Goal: Task Accomplishment & Management: Manage account settings

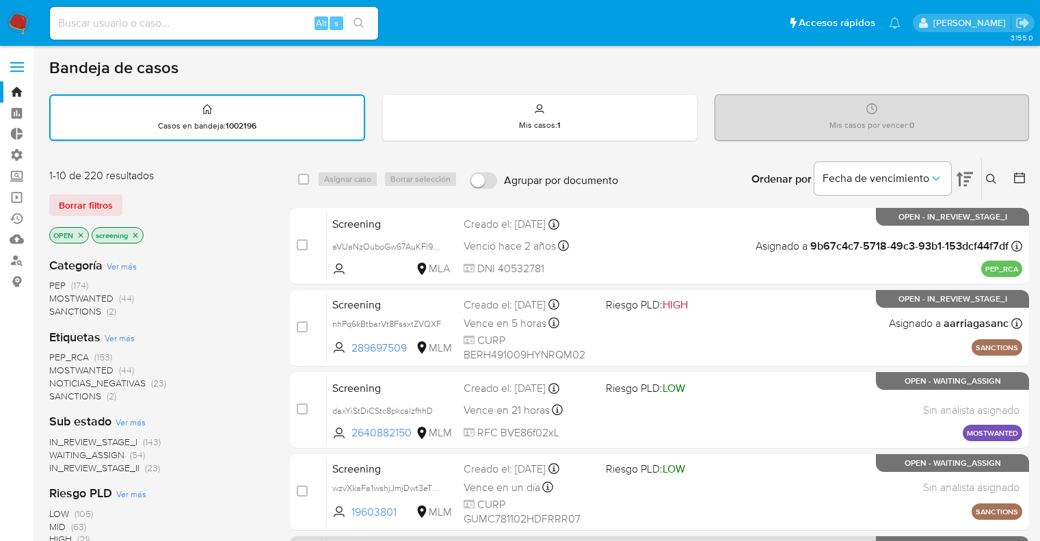
scroll to position [60, 0]
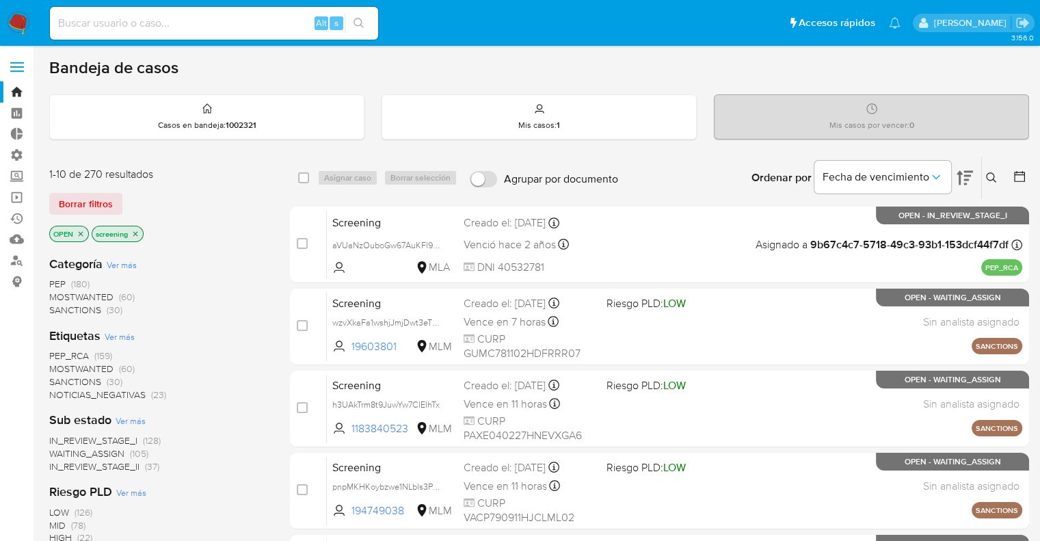
click at [55, 383] on span "SANCTIONS" at bounding box center [75, 382] width 52 height 14
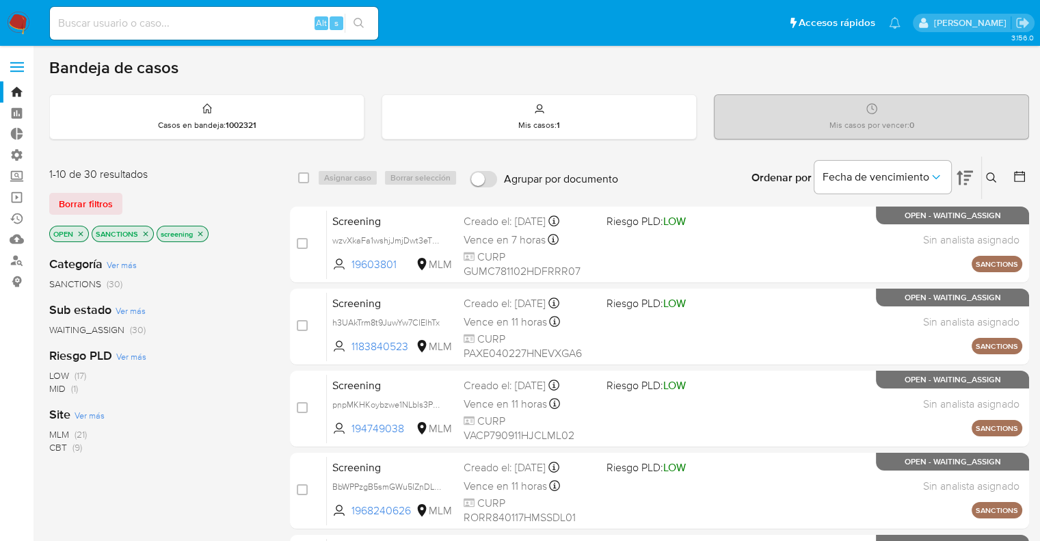
click at [144, 232] on icon "close-filter" at bounding box center [146, 233] width 5 height 5
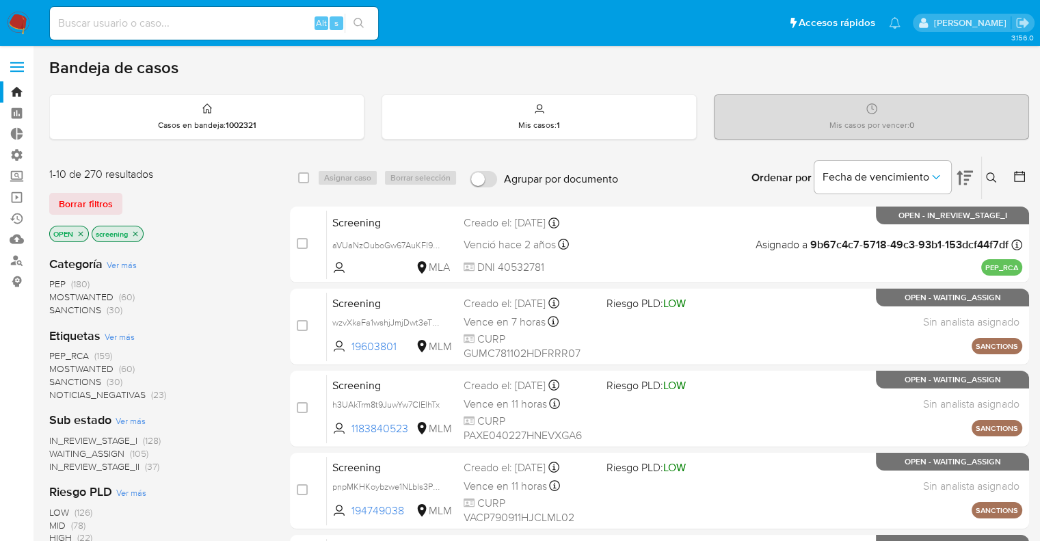
click at [62, 369] on span "MOSTWANTED" at bounding box center [81, 369] width 64 height 14
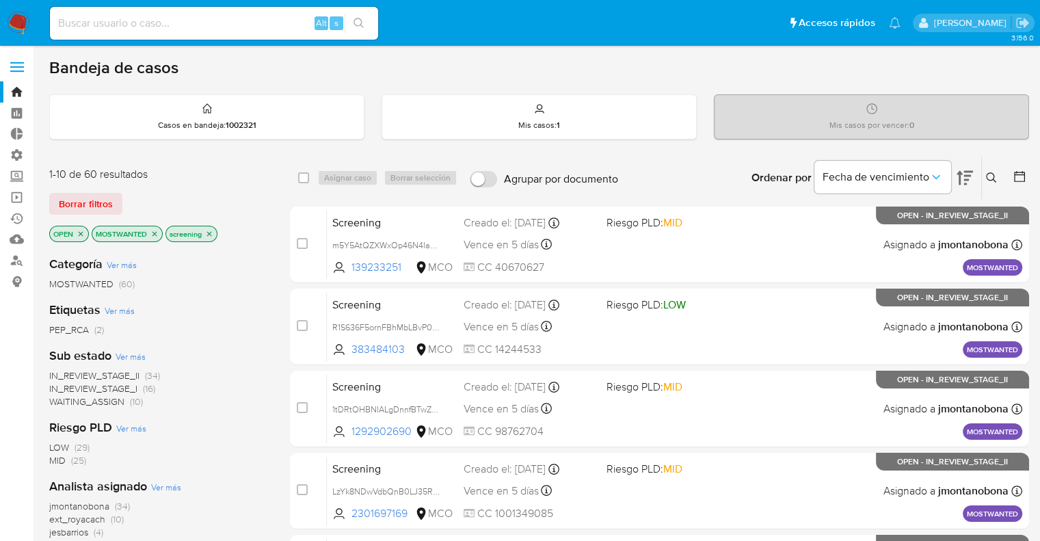
click at [58, 404] on span "WAITING_ASSIGN" at bounding box center [86, 402] width 75 height 14
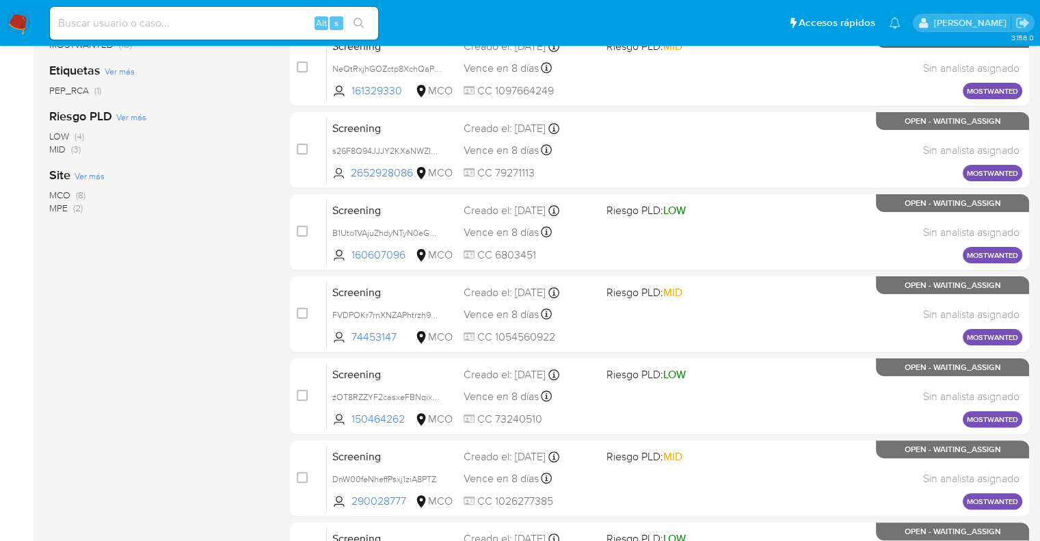
scroll to position [342, 0]
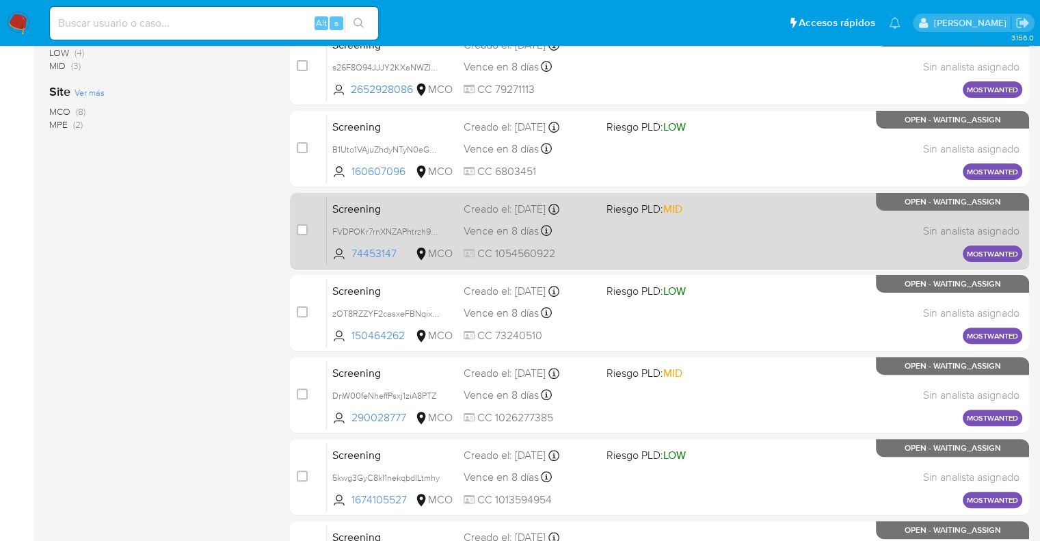
click at [394, 200] on span "Screening" at bounding box center [392, 208] width 120 height 18
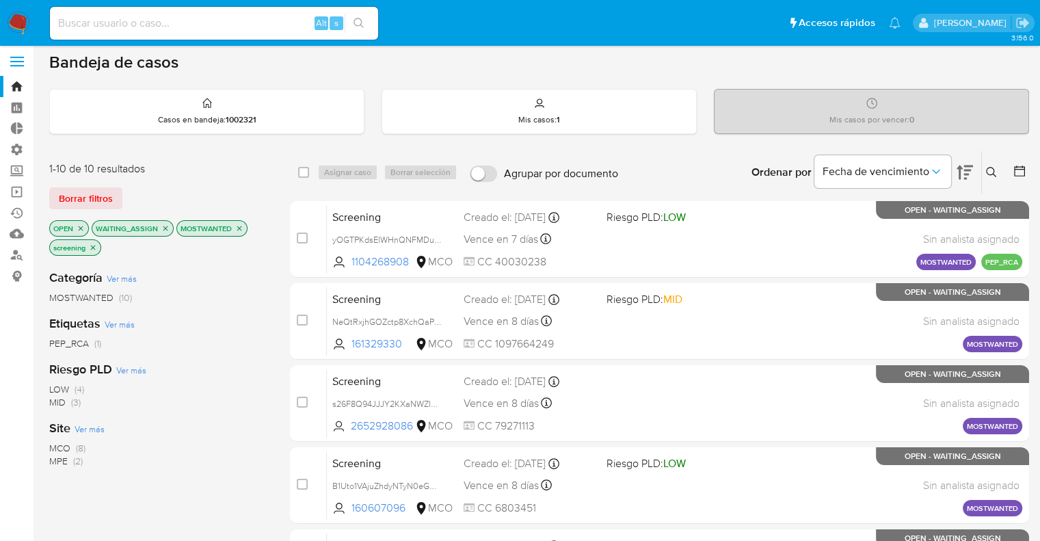
scroll to position [0, 0]
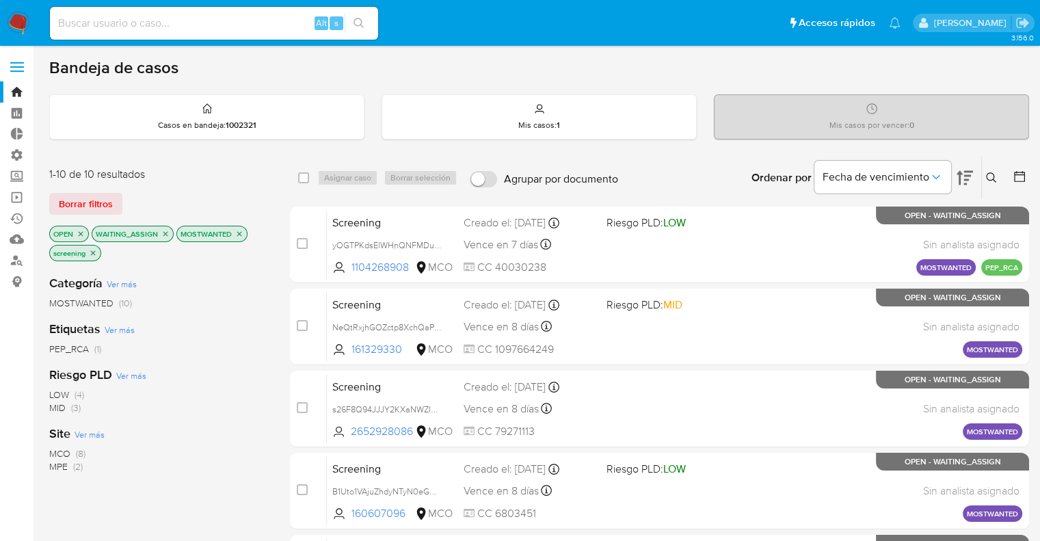
click at [162, 234] on icon "close-filter" at bounding box center [165, 234] width 8 height 8
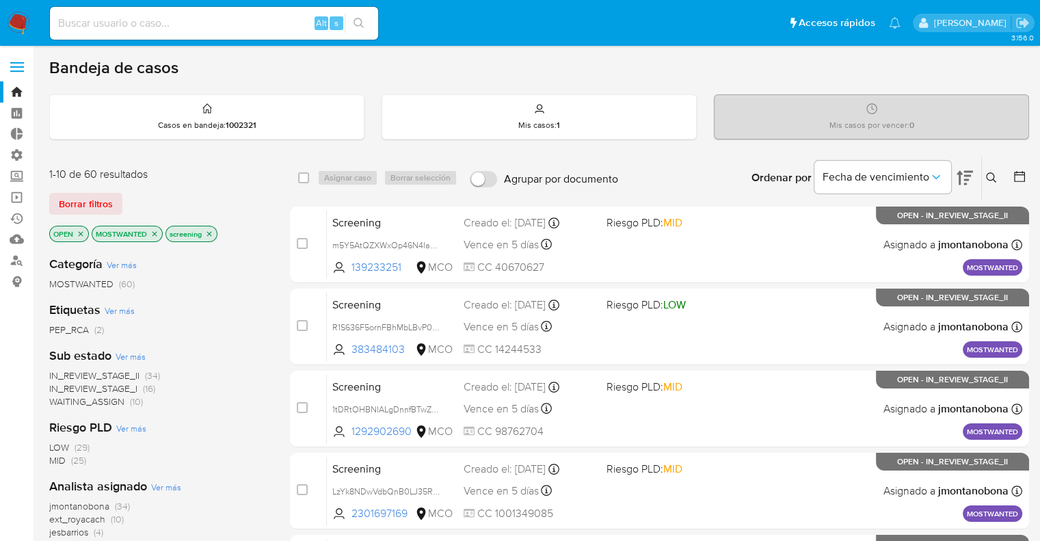
click at [153, 230] on icon "close-filter" at bounding box center [154, 234] width 8 height 8
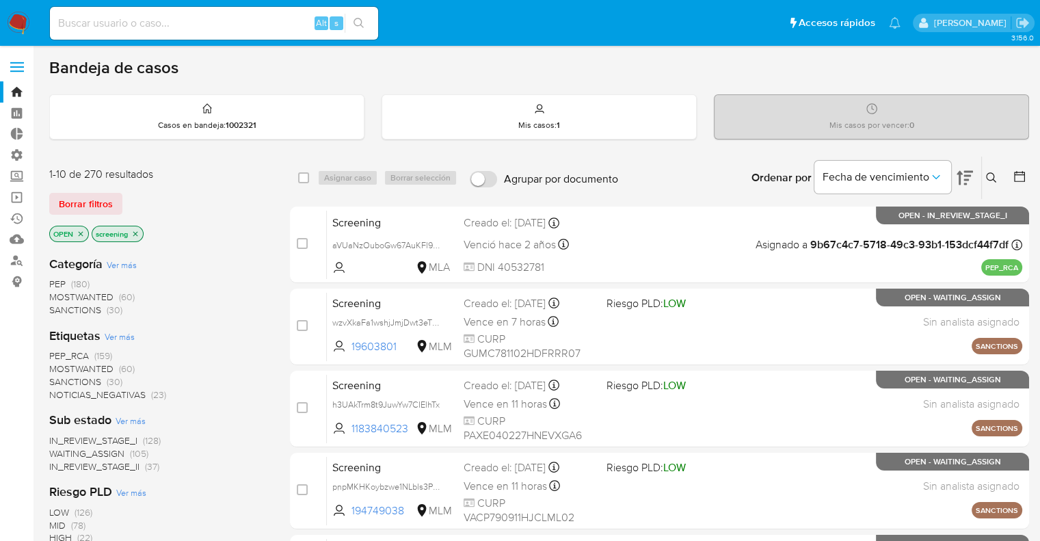
click at [58, 378] on span "SANCTIONS" at bounding box center [75, 382] width 52 height 14
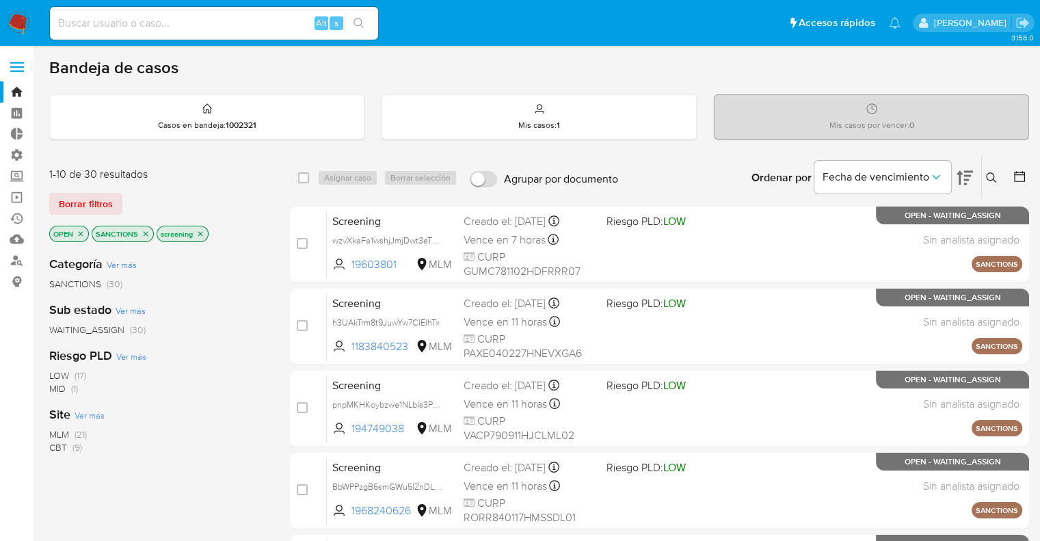
click at [58, 447] on span "CBT" at bounding box center [58, 447] width 18 height 14
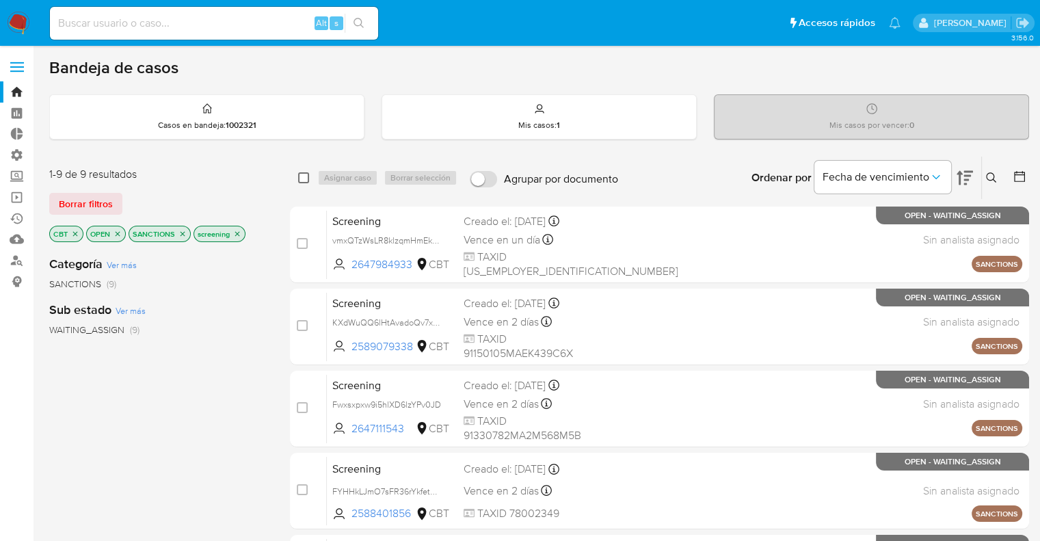
click at [300, 181] on input "checkbox" at bounding box center [303, 177] width 11 height 11
checkbox input "true"
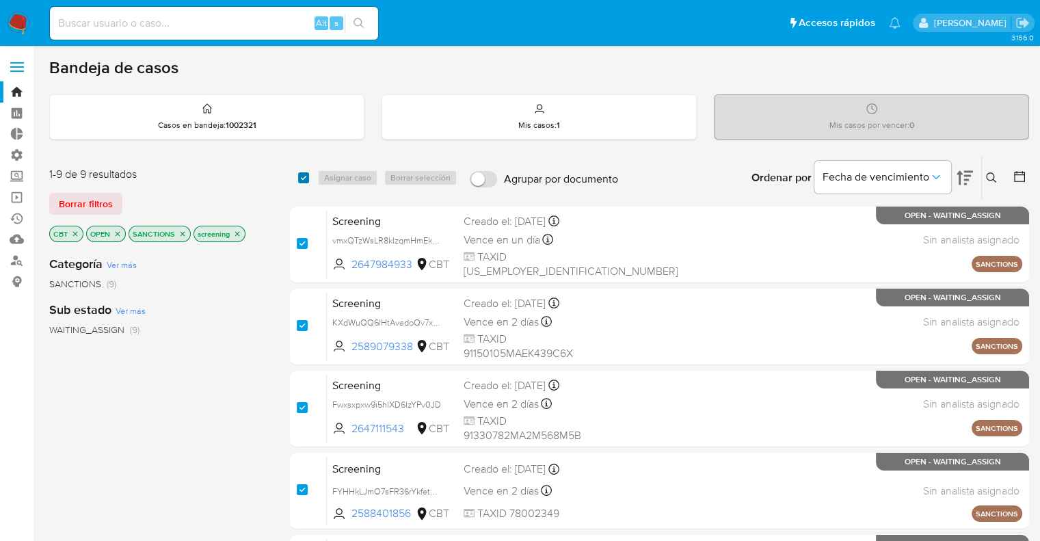
checkbox input "true"
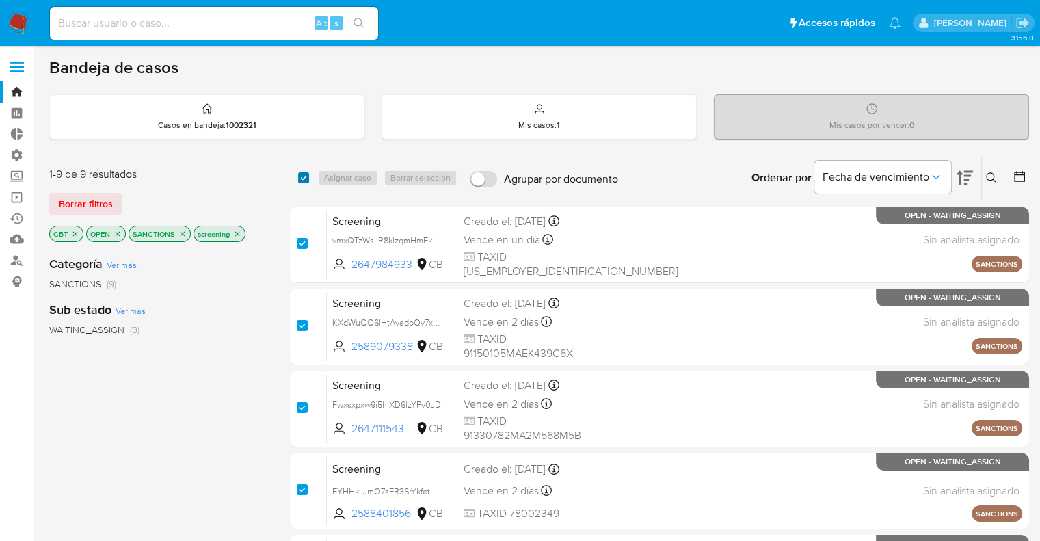
checkbox input "true"
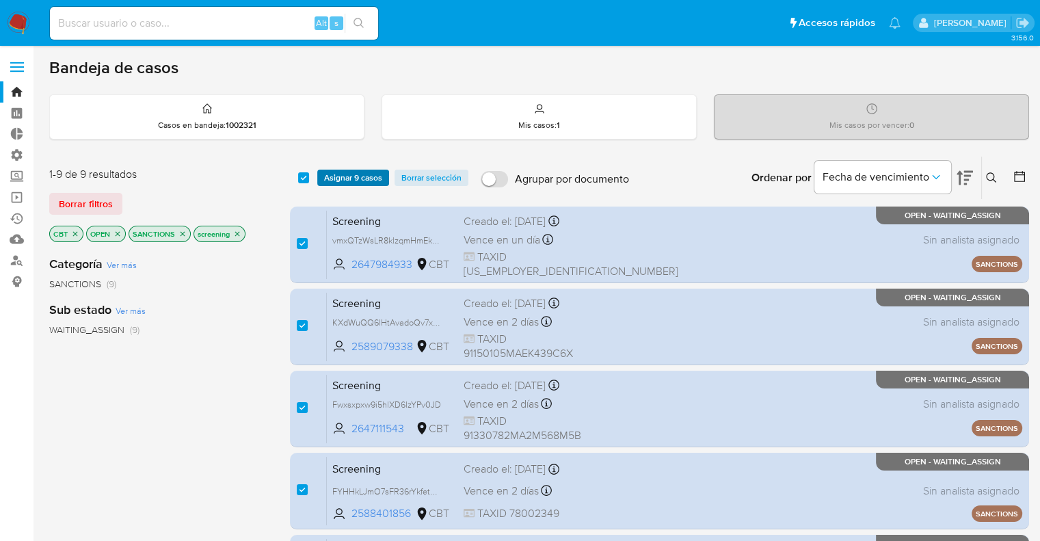
click at [325, 172] on span "Asignar 9 casos" at bounding box center [353, 178] width 58 height 14
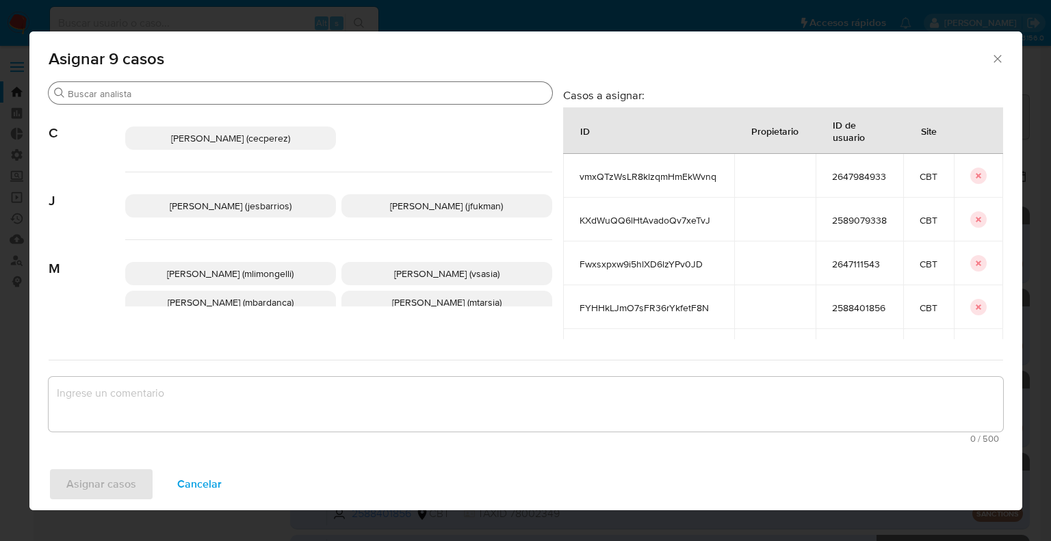
click at [290, 92] on input "Buscar" at bounding box center [307, 94] width 479 height 12
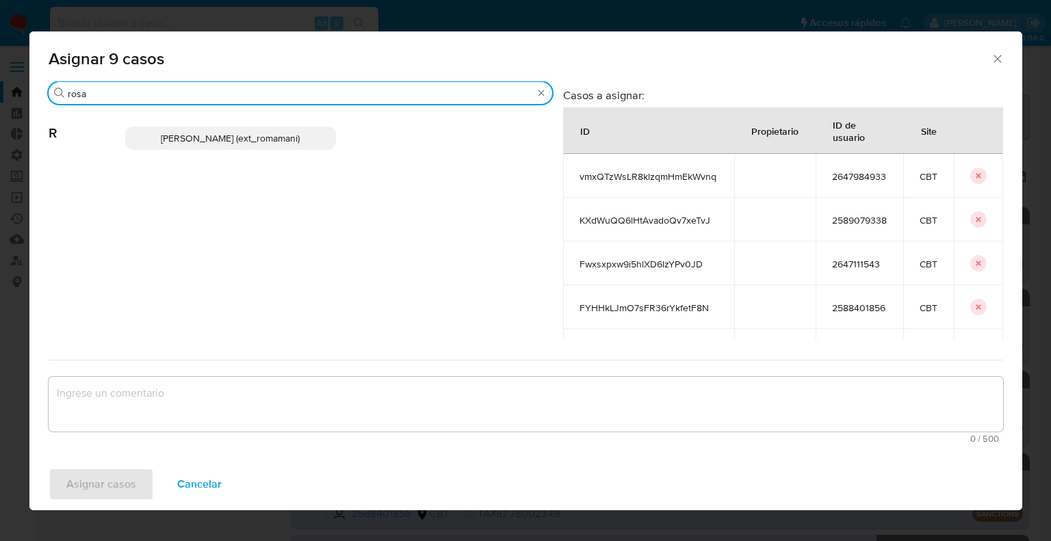
type input "rosa"
click at [306, 133] on p "Rosalia Mamani (ext_romamani)" at bounding box center [230, 138] width 211 height 23
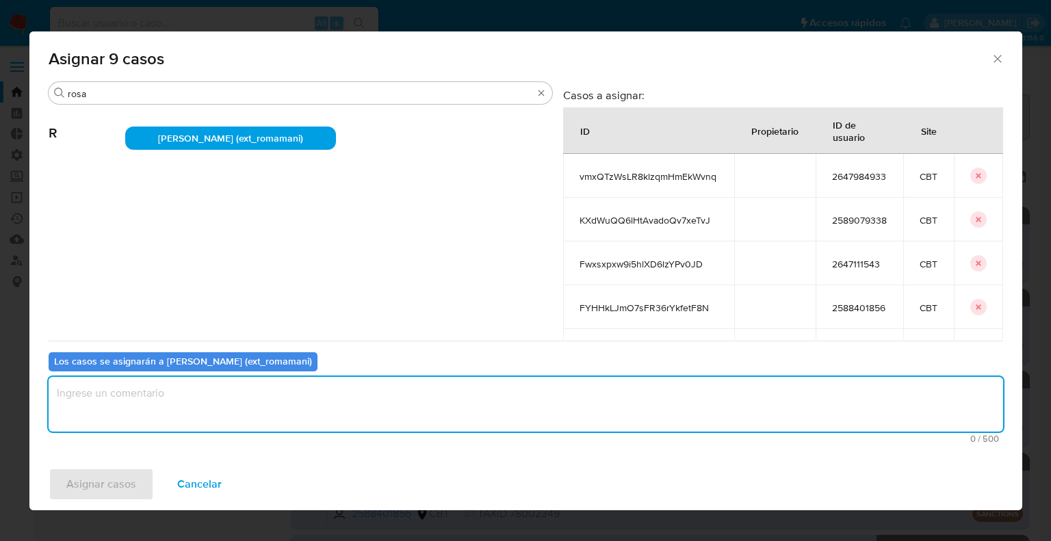
click at [263, 411] on textarea "assign-modal" at bounding box center [526, 404] width 954 height 55
drag, startPoint x: 203, startPoint y: 403, endPoint x: 36, endPoint y: 391, distance: 167.3
click at [36, 391] on div "Buscar rosa R Rosalia Mamani (ext_romamani) Casos a asignar: ID Propietario ID …" at bounding box center [525, 269] width 992 height 377
type textarea "Asignación."
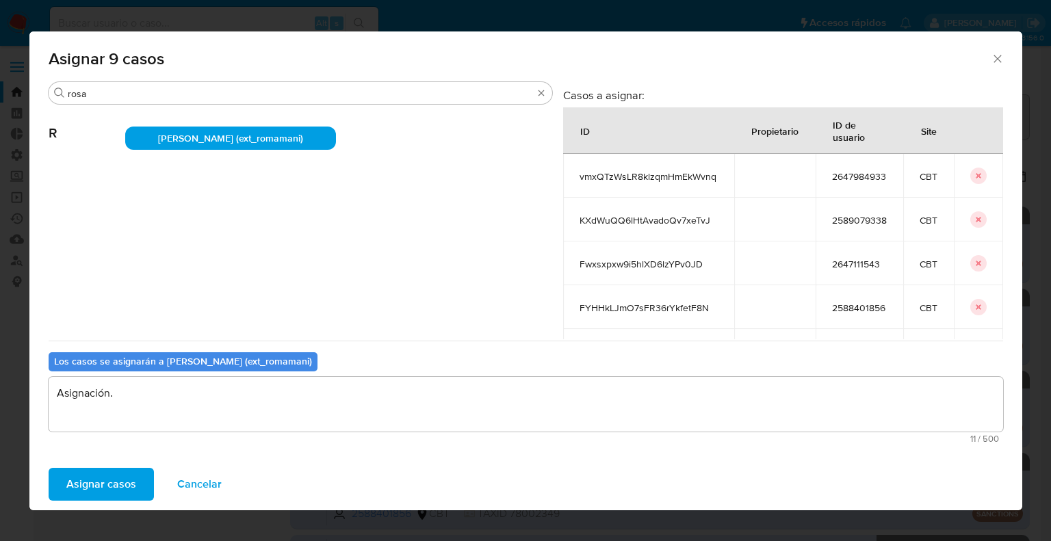
click at [144, 471] on button "Asignar casos" at bounding box center [101, 484] width 105 height 33
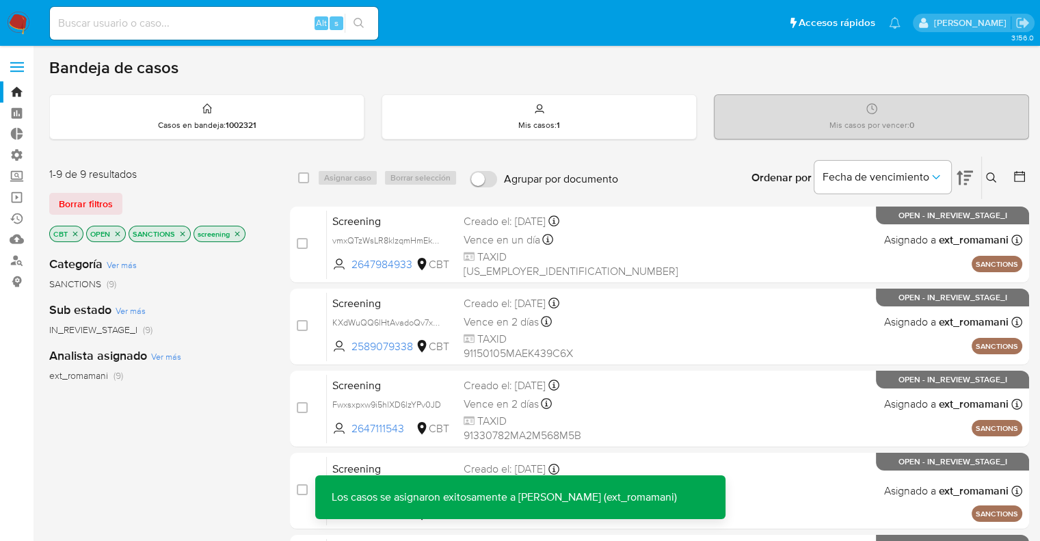
click at [76, 233] on icon "close-filter" at bounding box center [75, 233] width 5 height 5
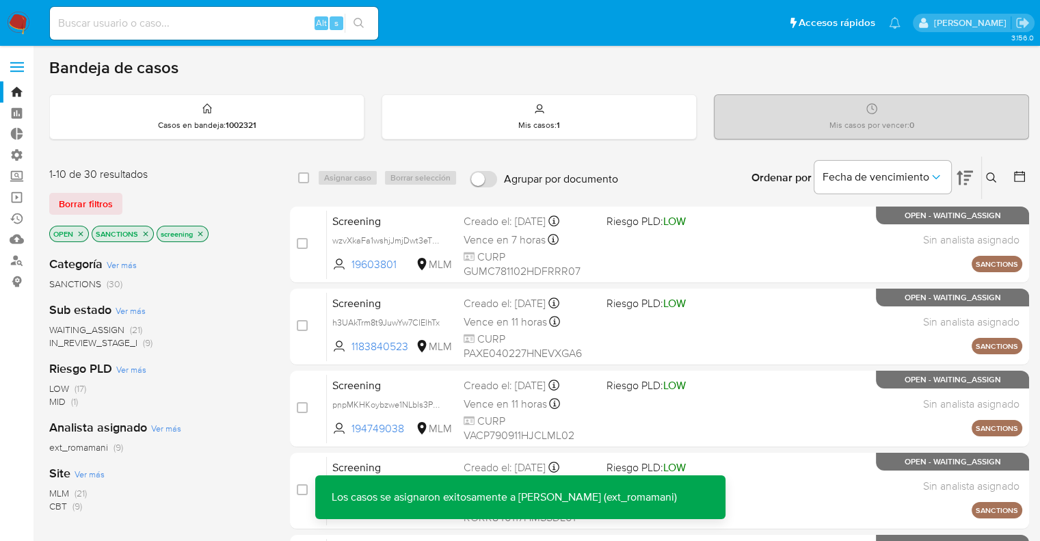
click at [142, 235] on icon "close-filter" at bounding box center [146, 234] width 8 height 8
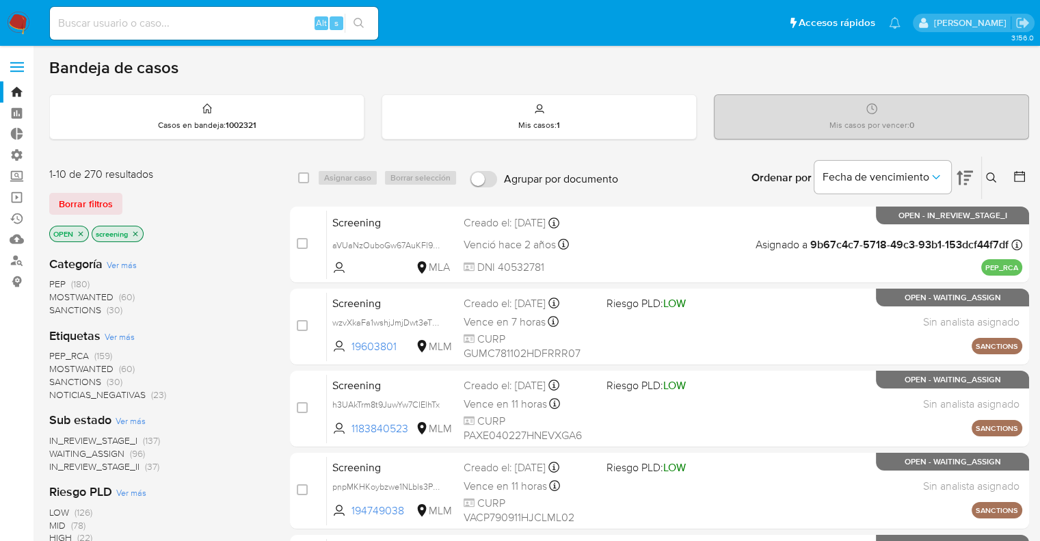
click at [54, 363] on span "MOSTWANTED" at bounding box center [81, 369] width 64 height 14
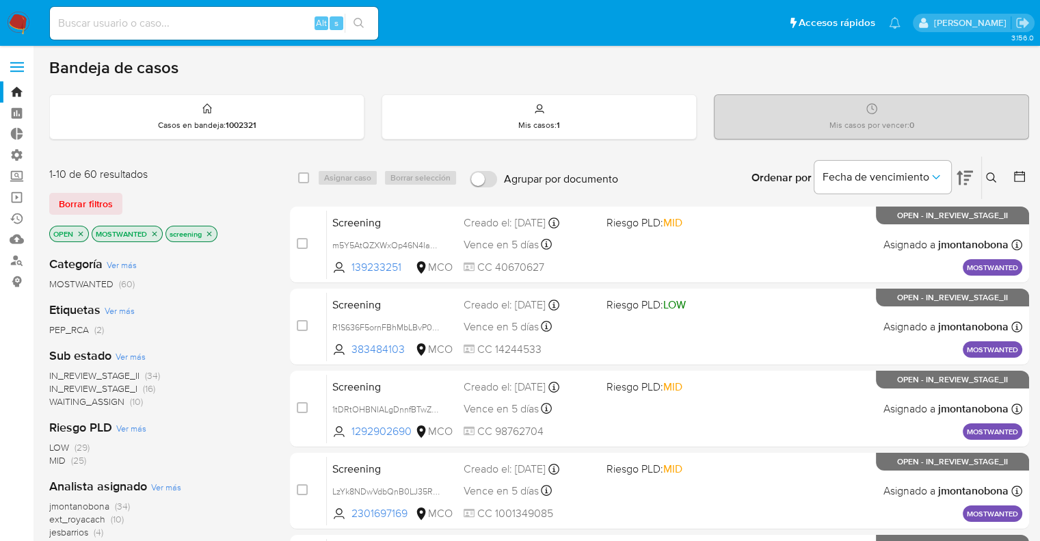
click at [60, 399] on span "WAITING_ASSIGN" at bounding box center [86, 402] width 75 height 14
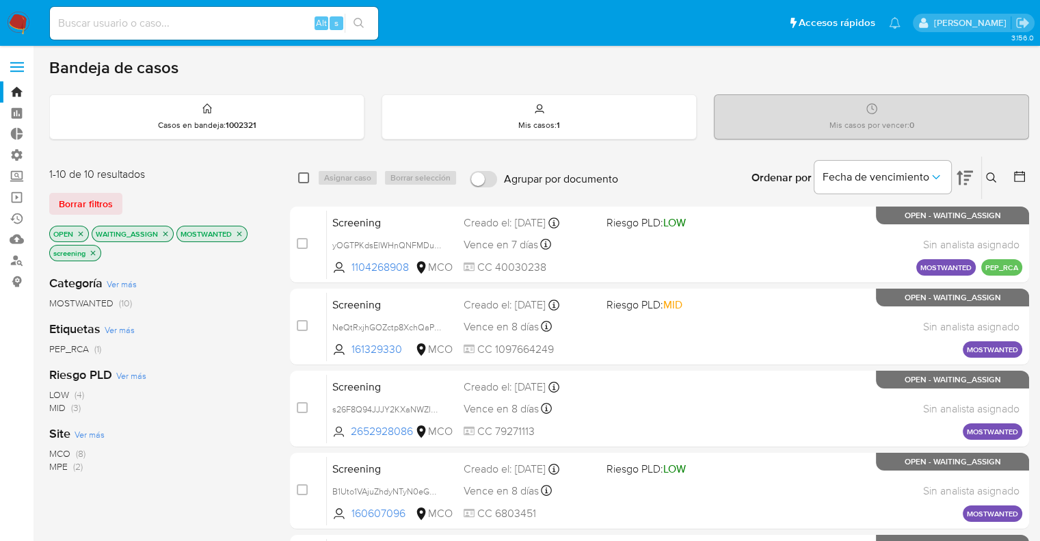
click at [300, 177] on input "checkbox" at bounding box center [303, 177] width 11 height 11
checkbox input "true"
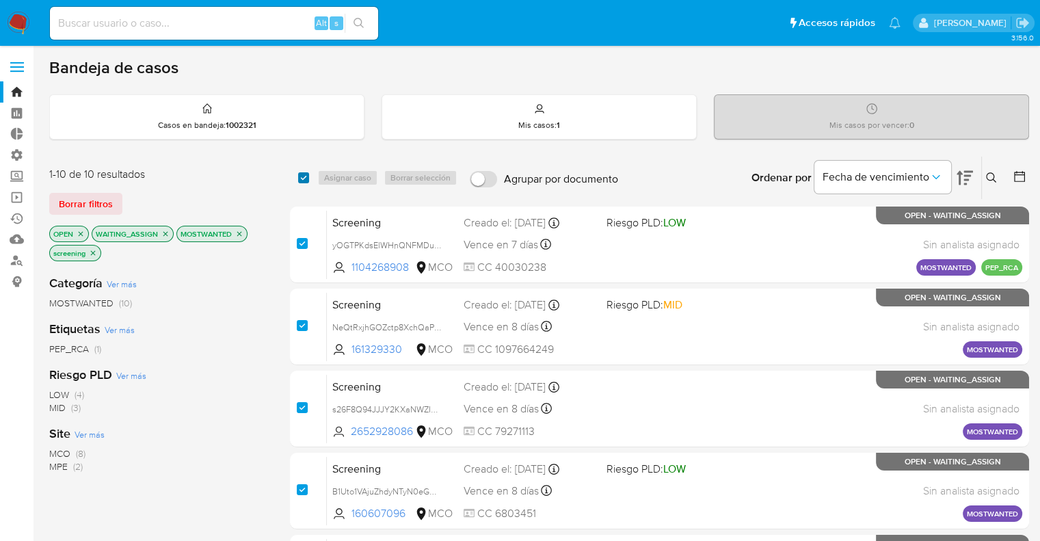
checkbox input "true"
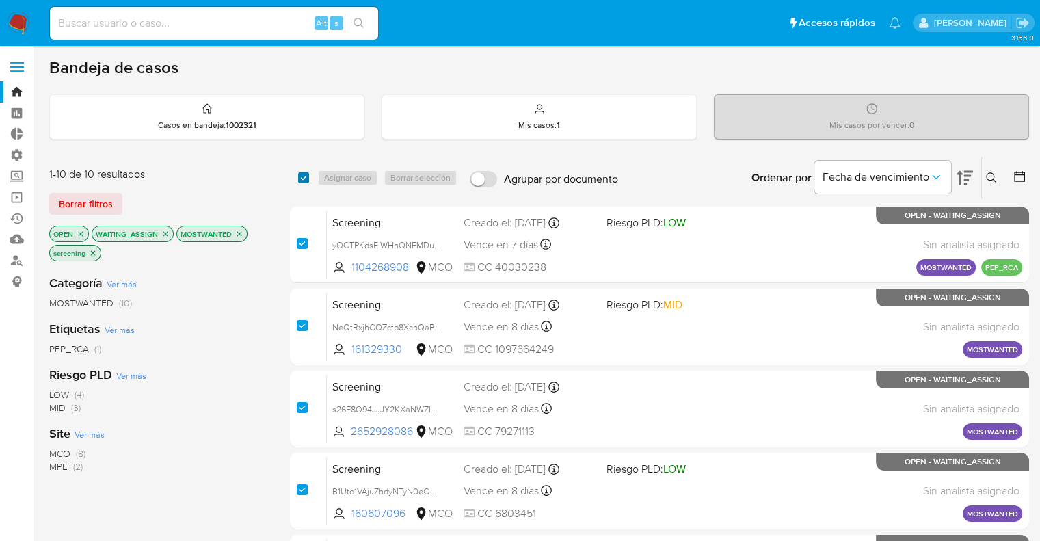
checkbox input "true"
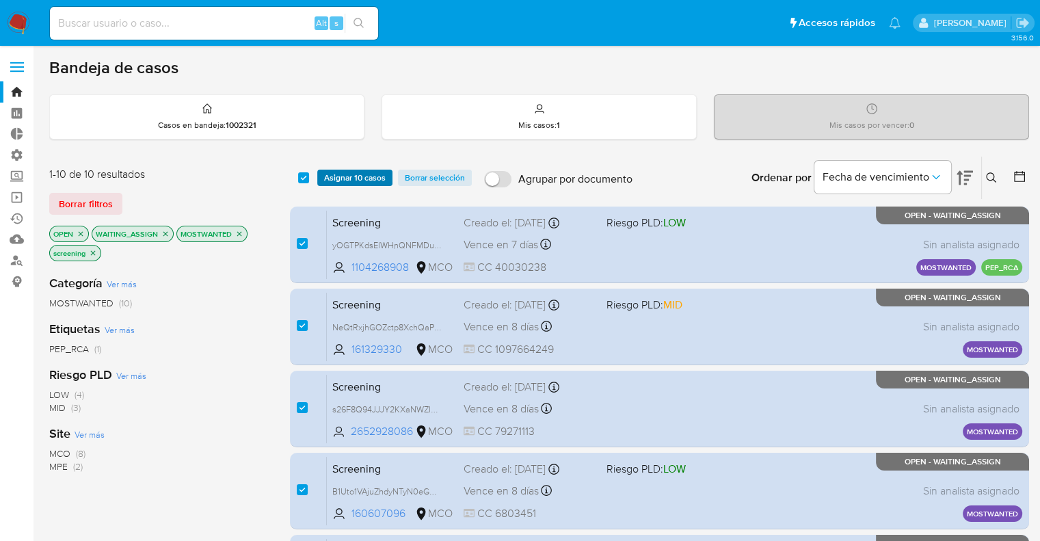
click at [328, 172] on span "Asignar 10 casos" at bounding box center [355, 178] width 62 height 14
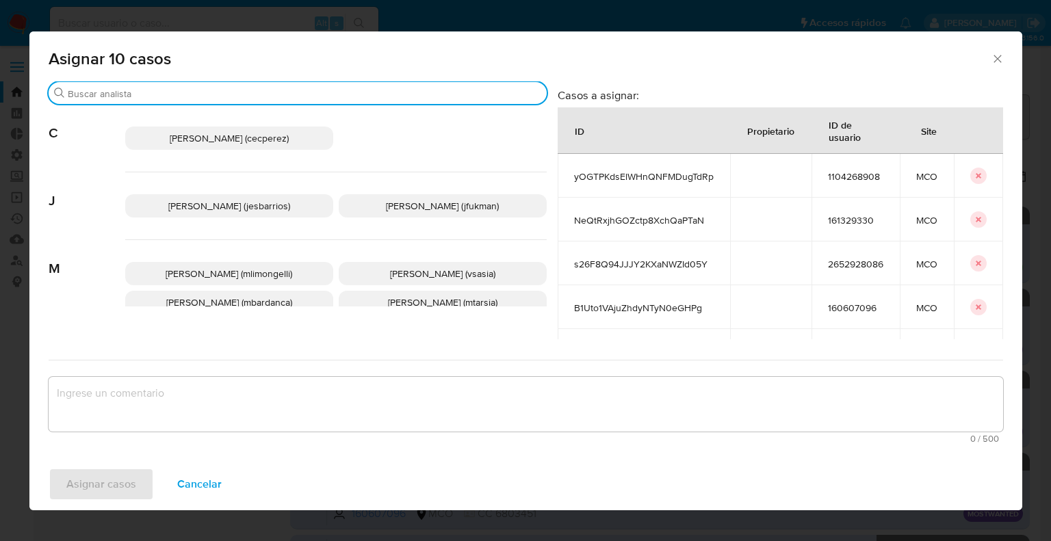
click at [278, 94] on input "Buscar" at bounding box center [304, 94] width 473 height 12
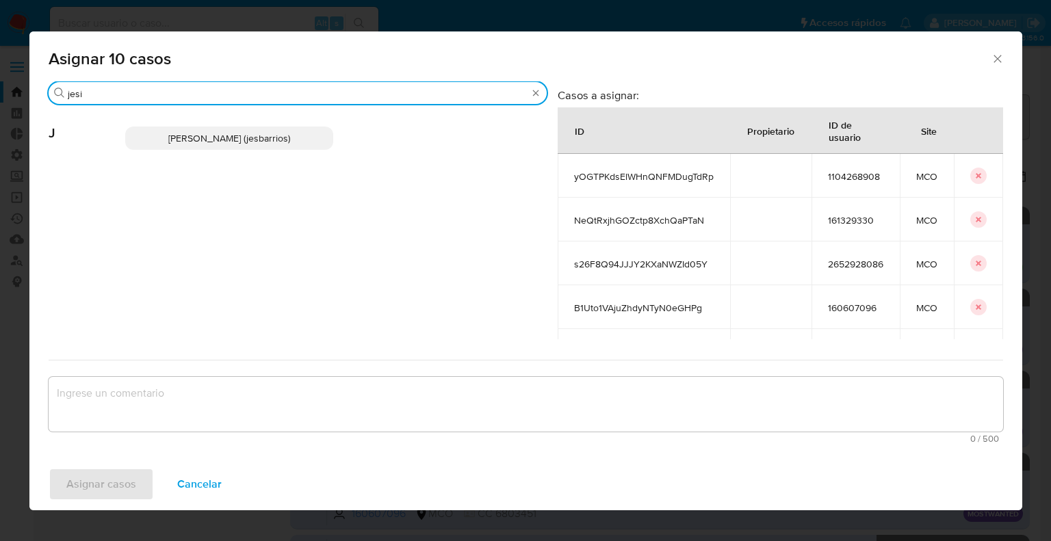
type input "jesi"
click at [304, 134] on p "Jesica Iris Barrios Leita (jesbarrios)" at bounding box center [229, 138] width 208 height 23
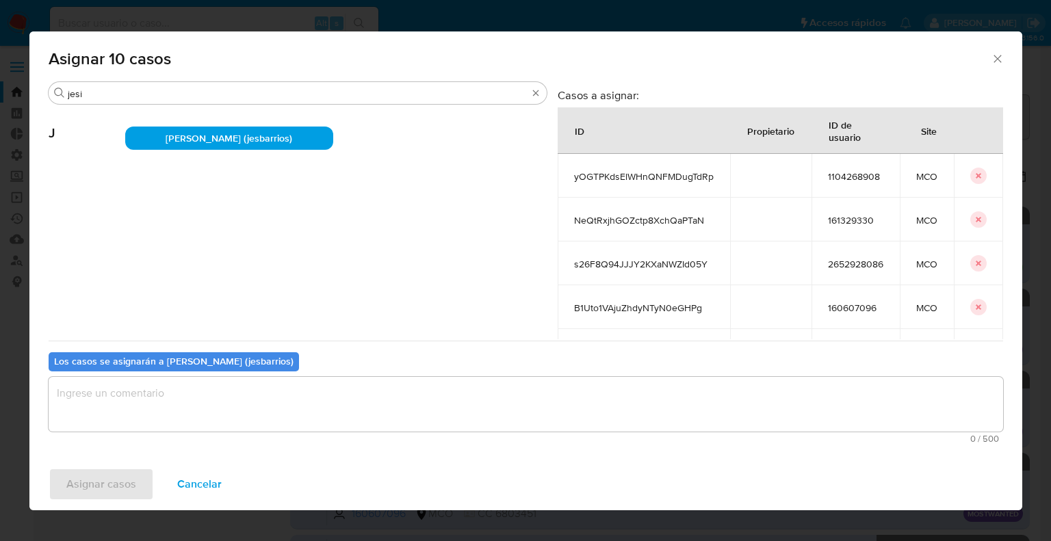
click at [219, 418] on textarea "assign-modal" at bounding box center [526, 404] width 954 height 55
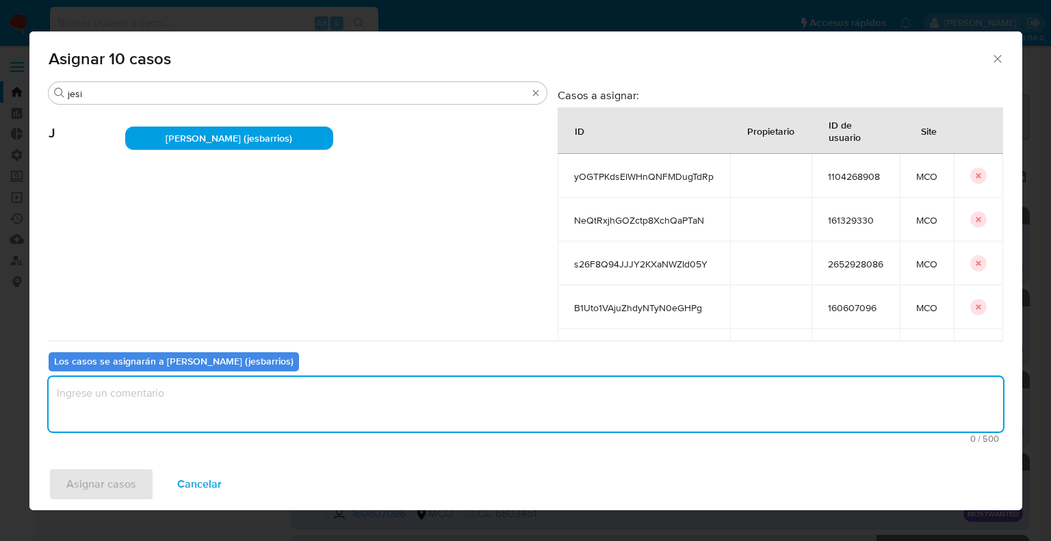
paste textarea "Asignación."
type textarea "Asignación."
click at [127, 484] on span "Asignar casos" at bounding box center [101, 484] width 70 height 30
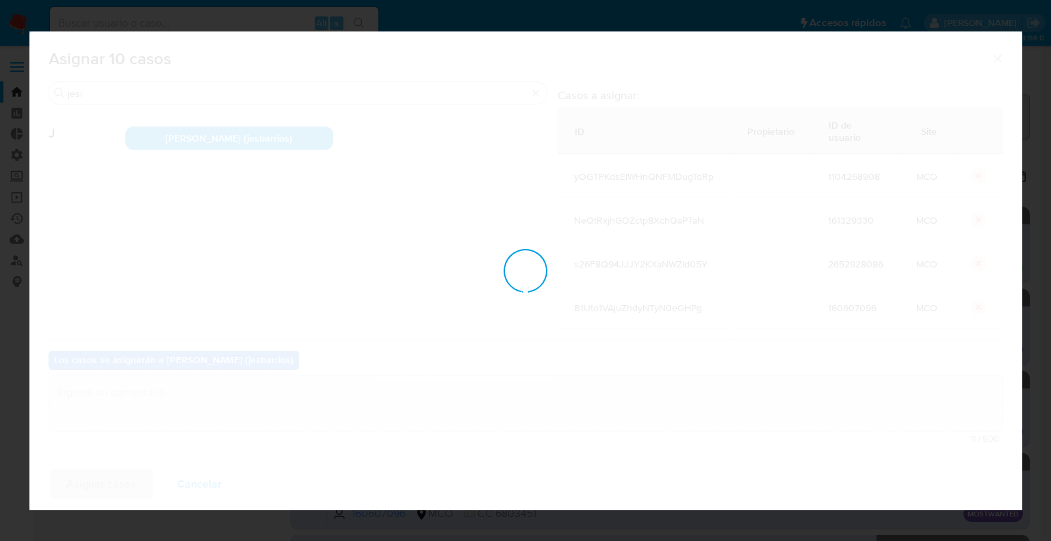
checkbox input "false"
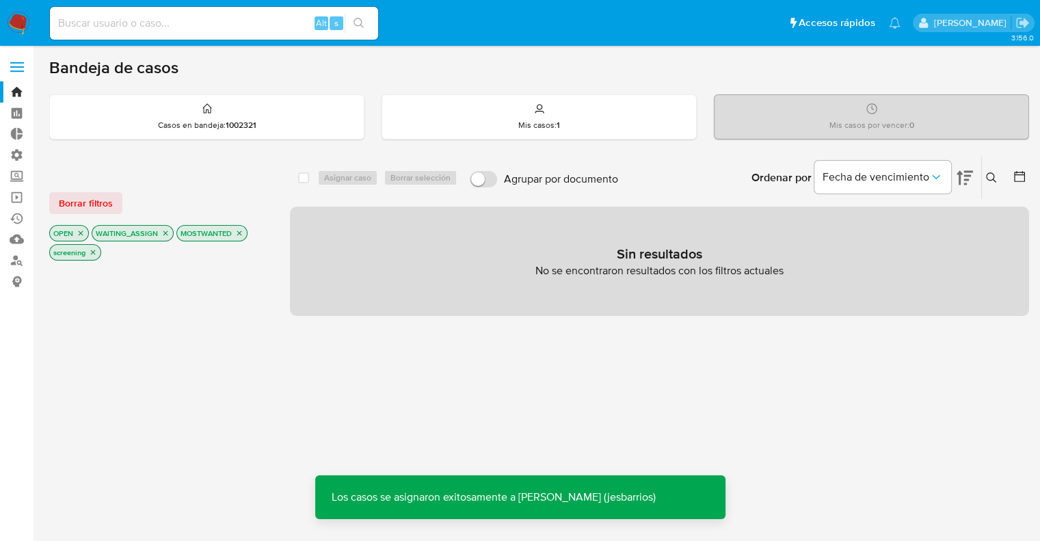
click at [166, 233] on icon "close-filter" at bounding box center [165, 233] width 5 height 5
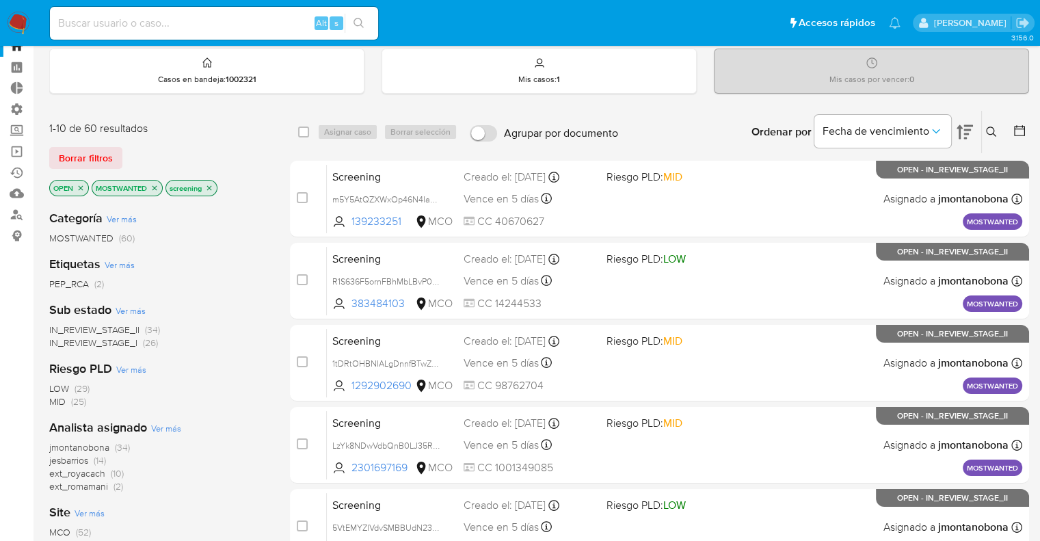
scroll to position [68, 0]
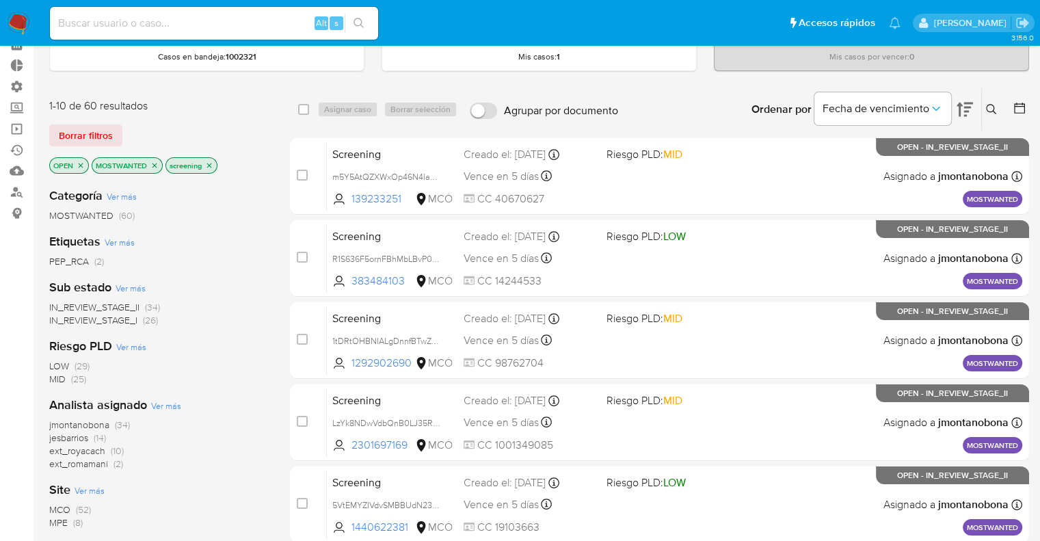
click at [152, 163] on icon "close-filter" at bounding box center [154, 165] width 8 height 8
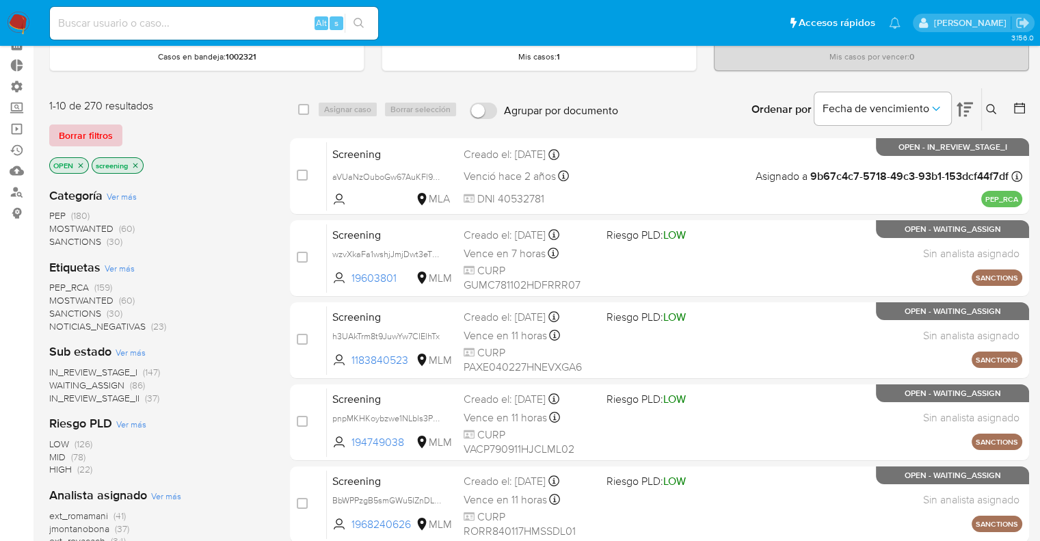
click at [108, 141] on span "Borrar filtros" at bounding box center [86, 135] width 54 height 19
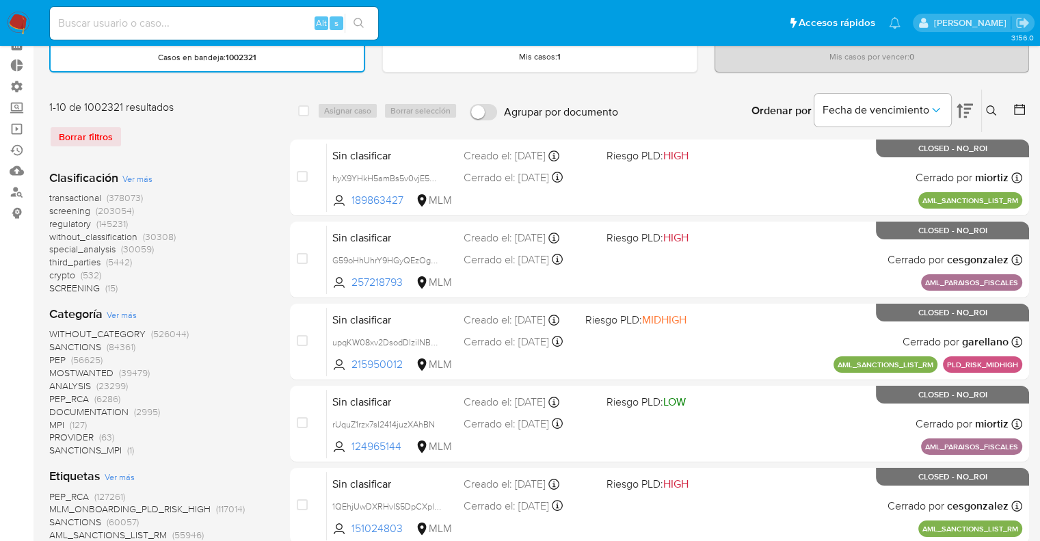
click at [57, 225] on span "regulatory" at bounding box center [70, 224] width 42 height 14
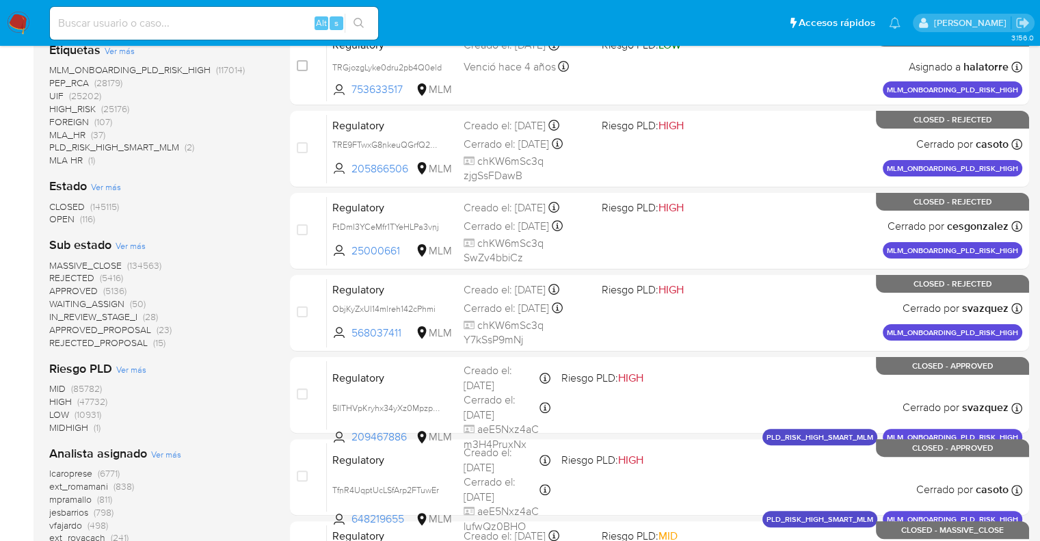
scroll to position [274, 0]
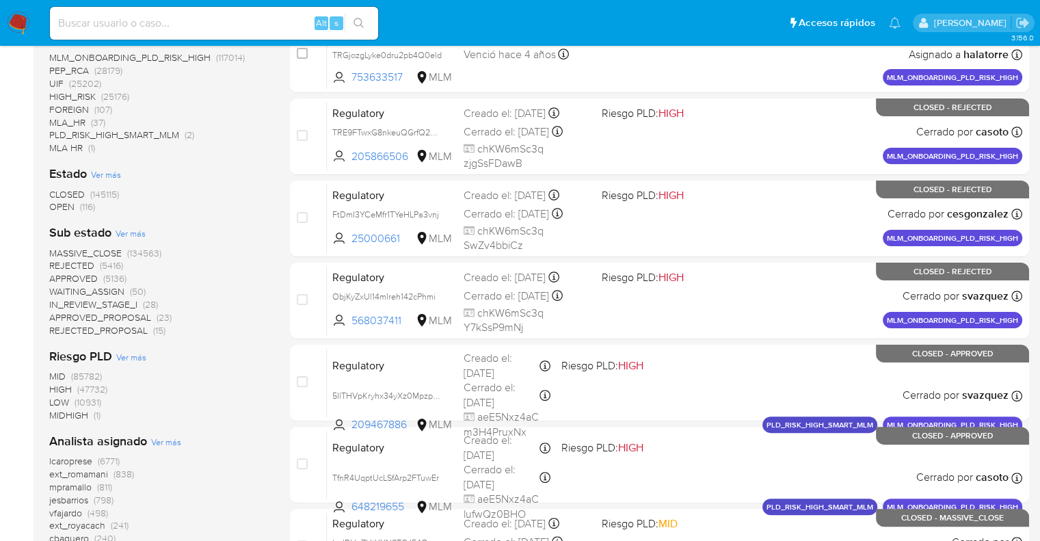
click at [57, 207] on span "OPEN" at bounding box center [61, 207] width 25 height 14
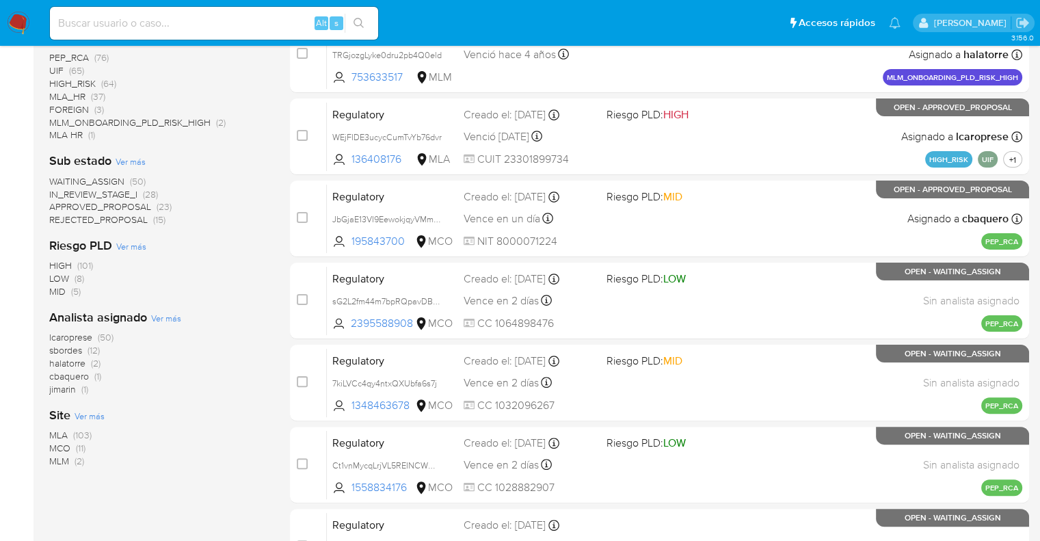
click at [62, 443] on span "MCO" at bounding box center [59, 448] width 21 height 14
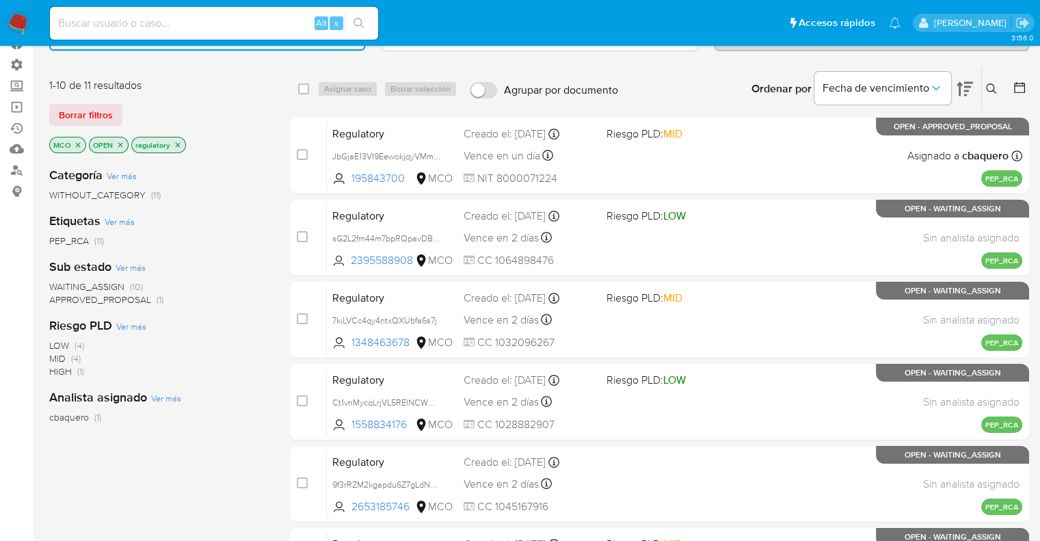
scroll to position [68, 0]
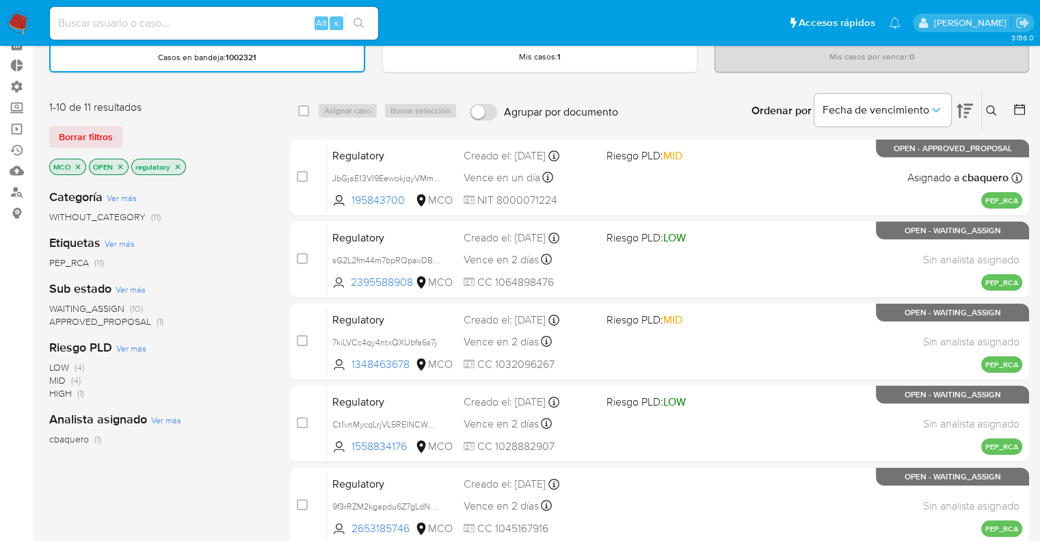
click at [60, 306] on span "WAITING_ASSIGN" at bounding box center [86, 309] width 75 height 14
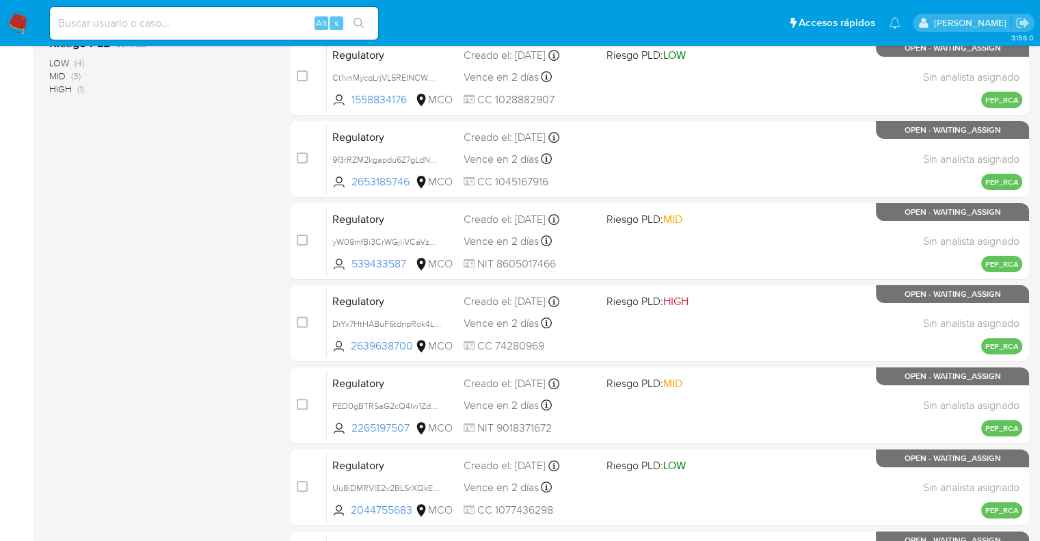
scroll to position [129, 0]
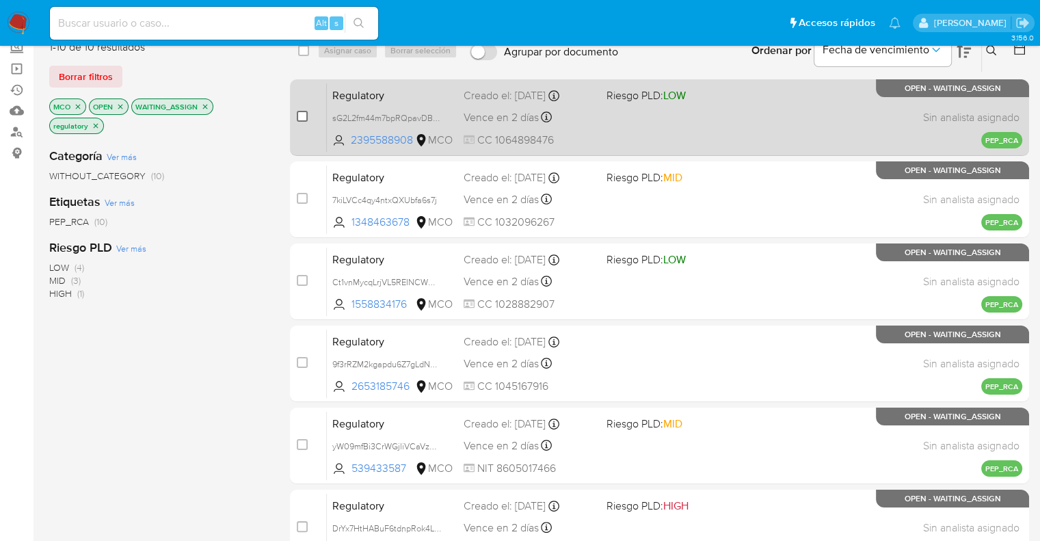
click at [300, 119] on input "checkbox" at bounding box center [302, 116] width 11 height 11
checkbox input "true"
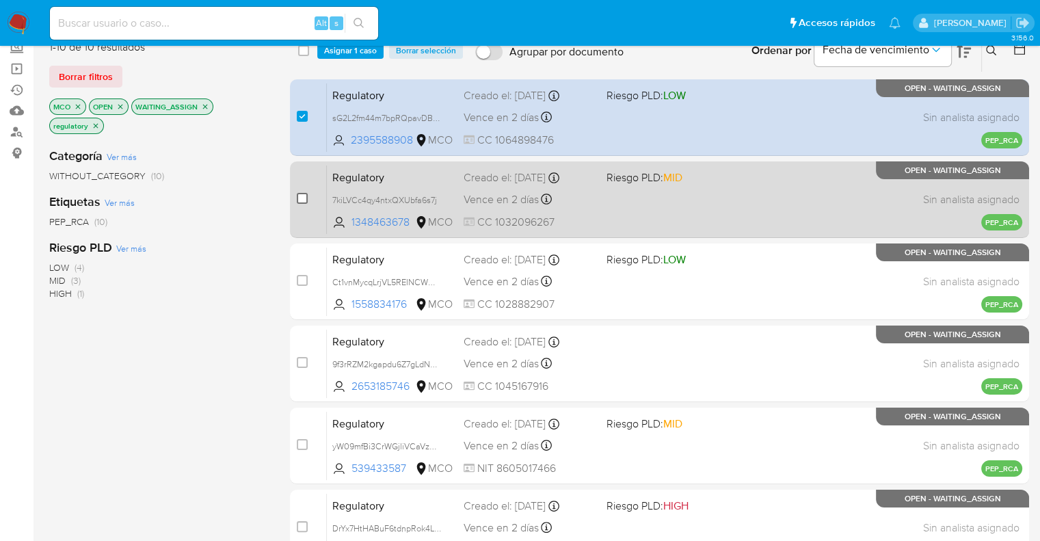
click at [304, 201] on input "checkbox" at bounding box center [302, 198] width 11 height 11
checkbox input "true"
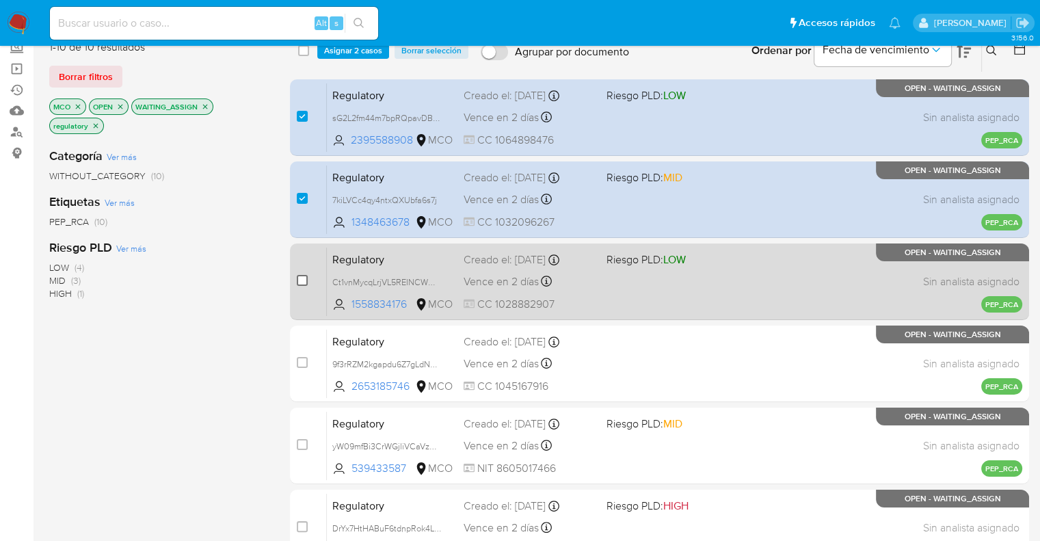
click at [303, 279] on input "checkbox" at bounding box center [302, 280] width 11 height 11
checkbox input "true"
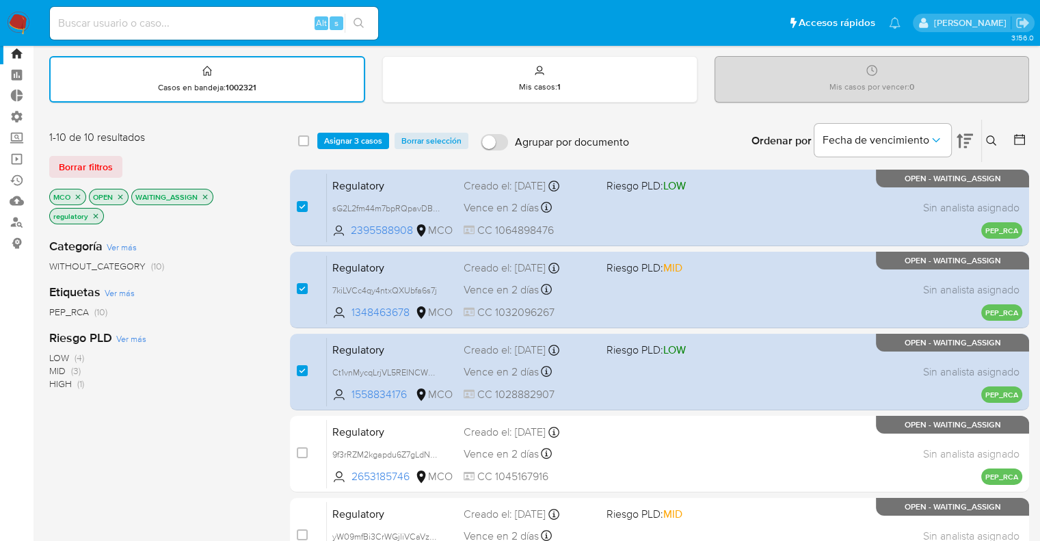
scroll to position [0, 0]
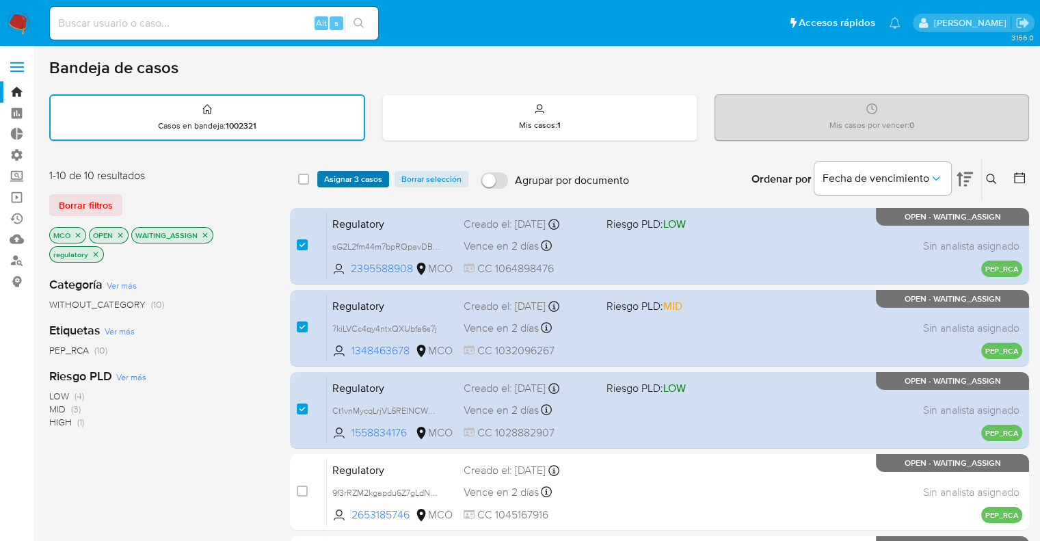
click at [379, 178] on span "Asignar 3 casos" at bounding box center [353, 179] width 58 height 14
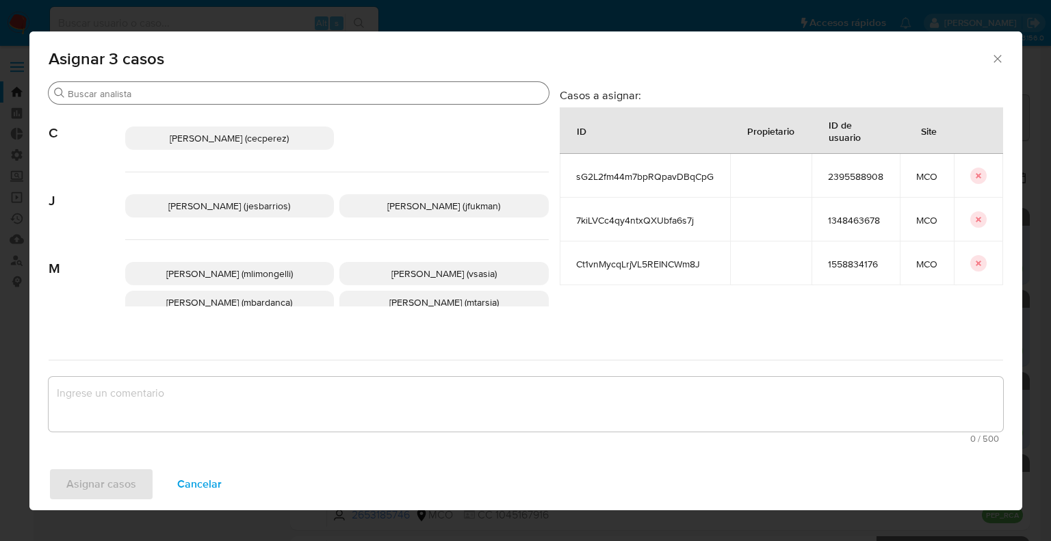
click at [283, 88] on input "Buscar" at bounding box center [305, 94] width 475 height 12
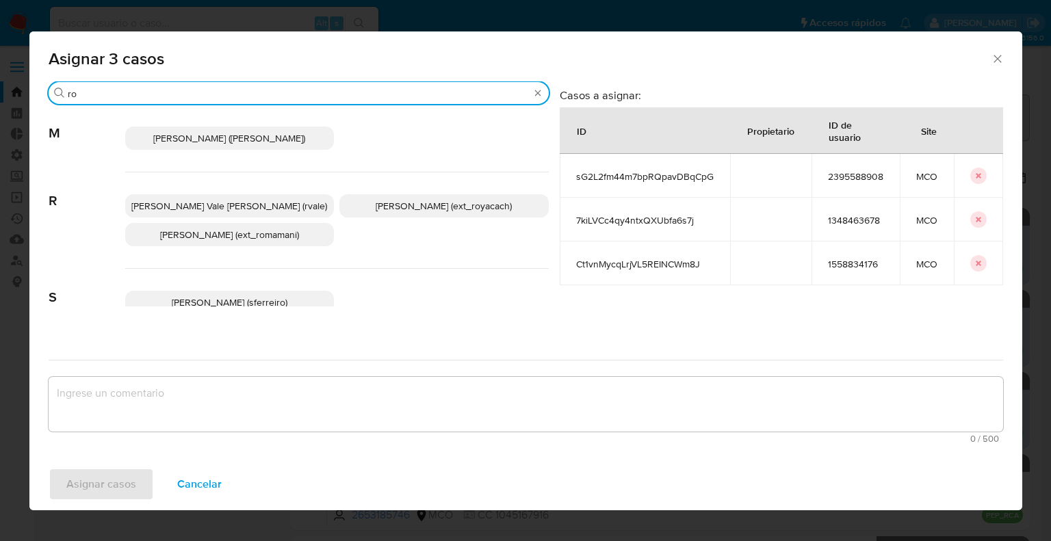
type input "r"
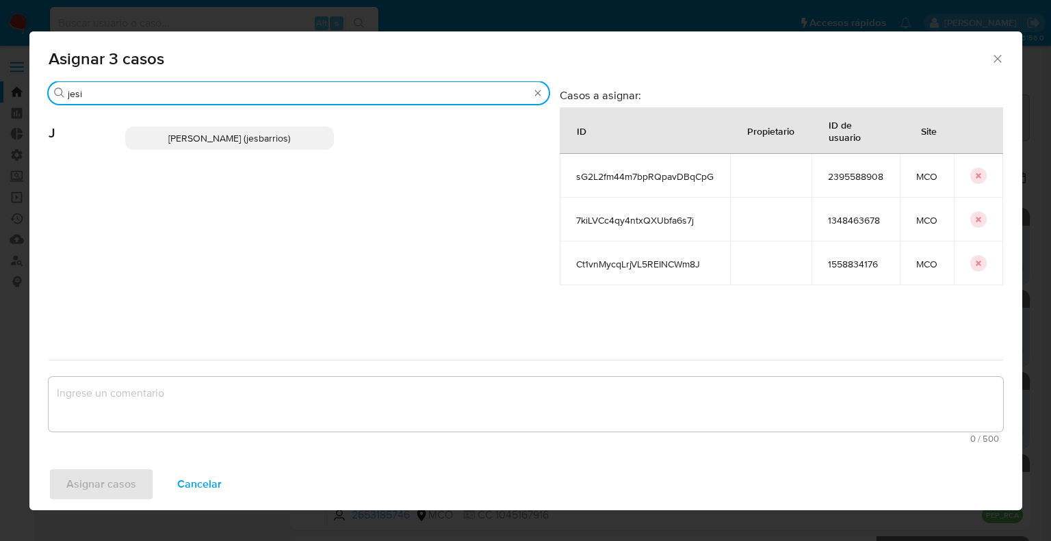
type input "jesi"
click at [314, 133] on p "Jesica Iris Barrios Leita (jesbarrios)" at bounding box center [229, 138] width 209 height 23
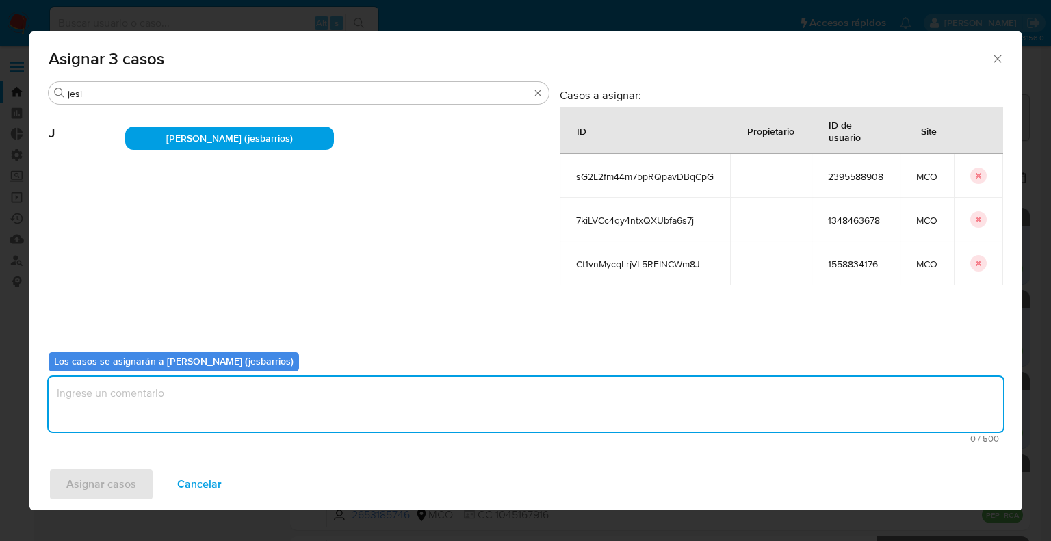
click at [232, 413] on textarea "assign-modal" at bounding box center [526, 404] width 954 height 55
paste textarea "Asignación."
type textarea "Asignación."
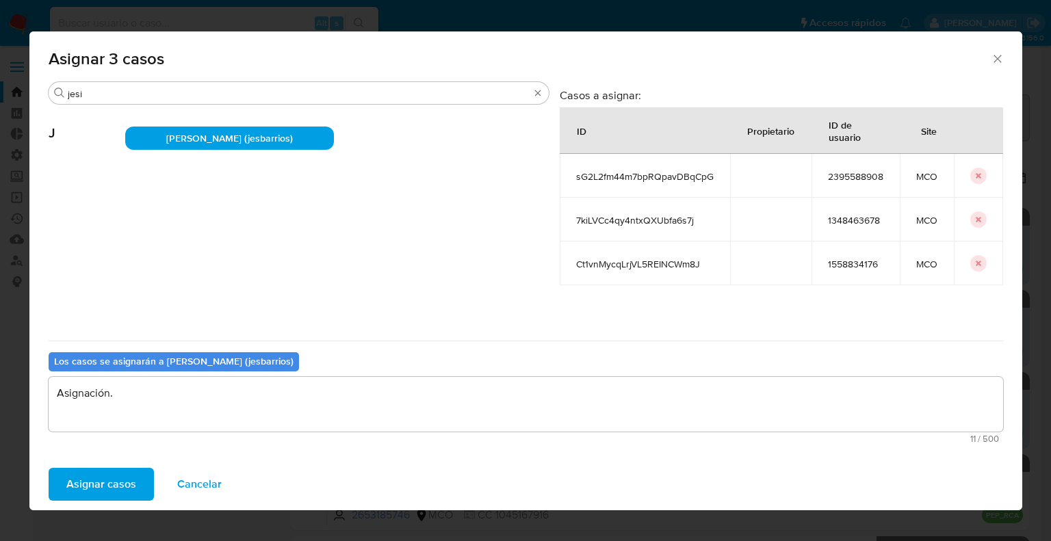
click at [148, 475] on button "Asignar casos" at bounding box center [101, 484] width 105 height 33
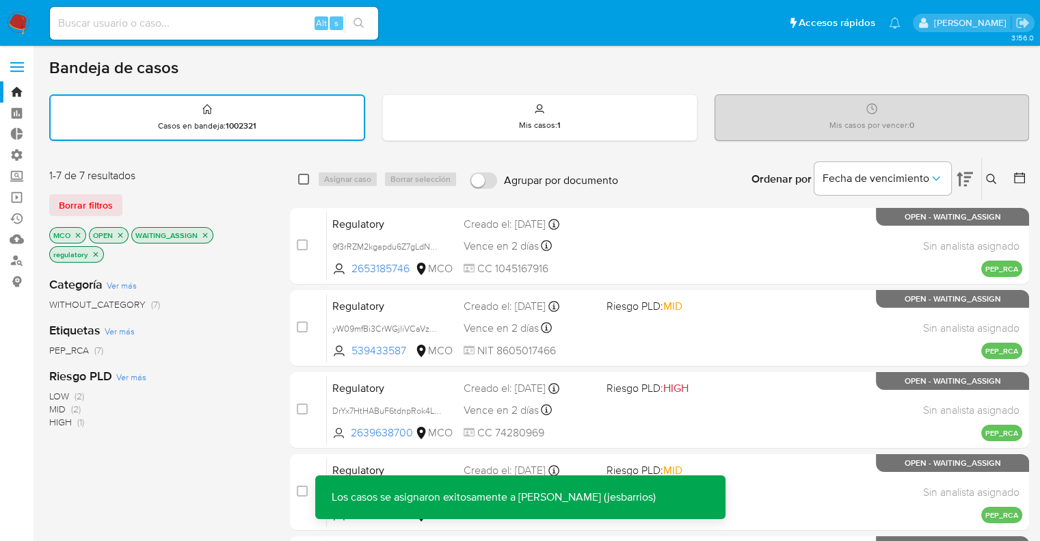
click at [306, 182] on input "checkbox" at bounding box center [303, 179] width 11 height 11
checkbox input "true"
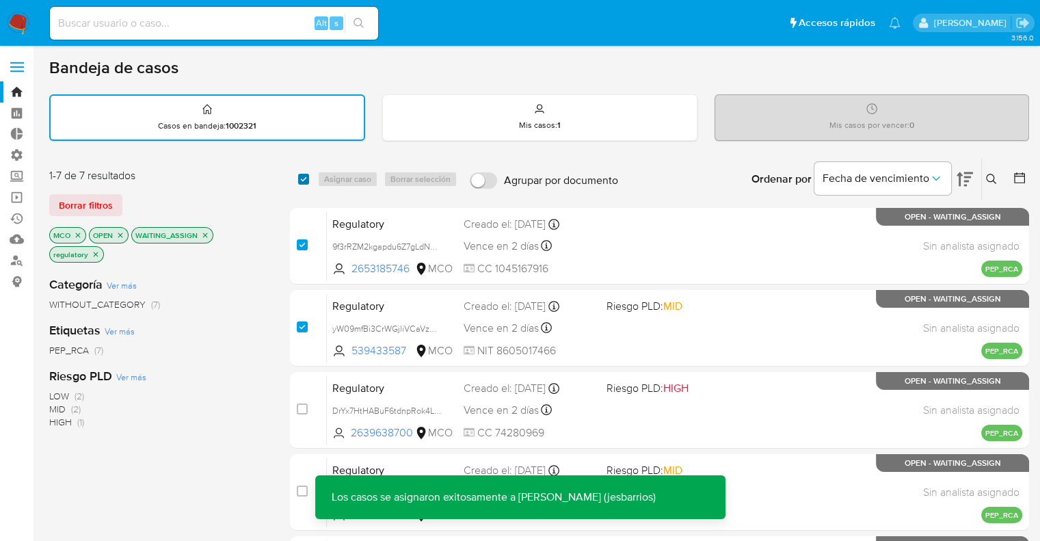
checkbox input "true"
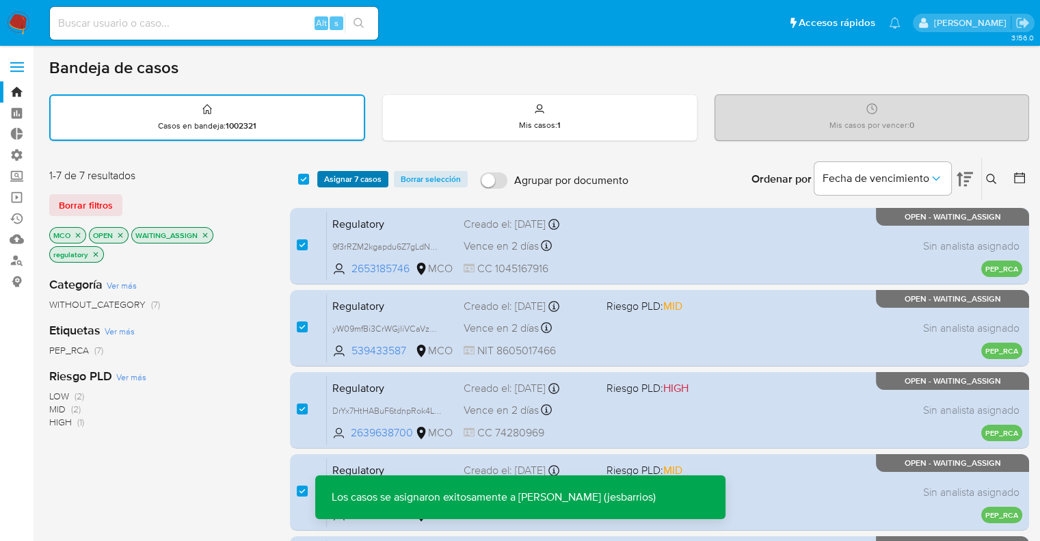
click at [330, 181] on span "Asignar 7 casos" at bounding box center [352, 179] width 57 height 14
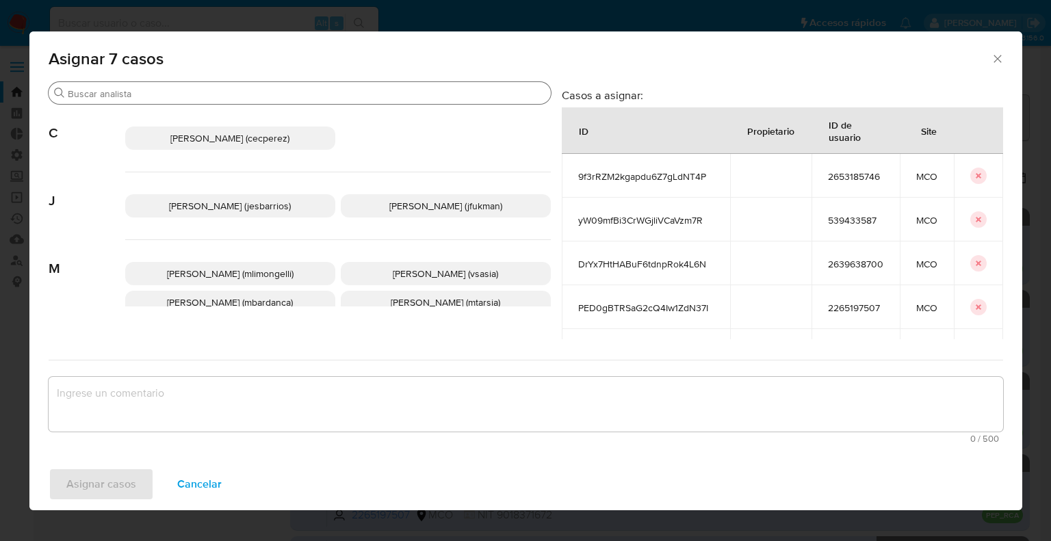
click at [272, 95] on input "Buscar" at bounding box center [306, 94] width 477 height 12
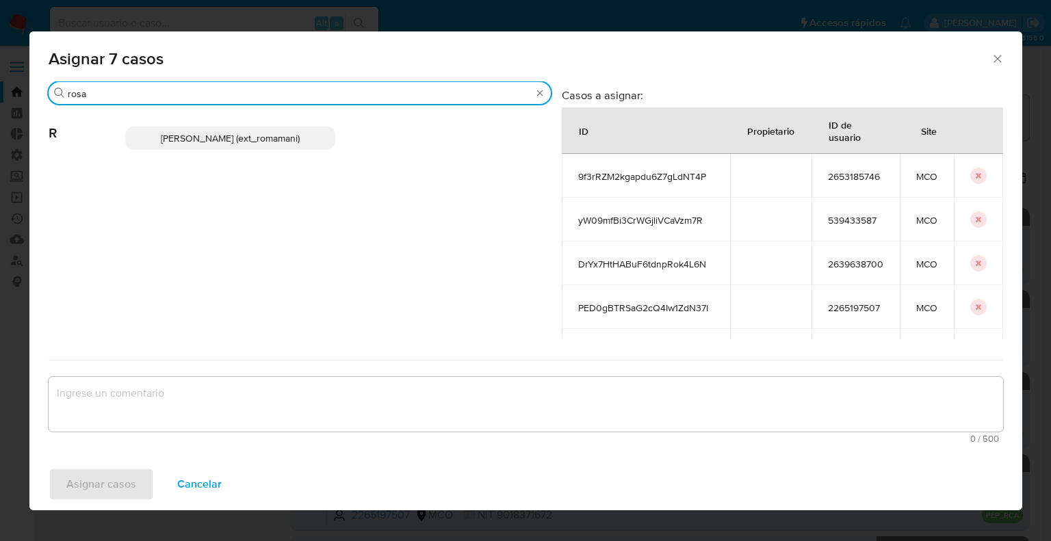
type input "rosa"
click at [304, 139] on p "Rosalia Mamani (ext_romamani)" at bounding box center [230, 138] width 210 height 23
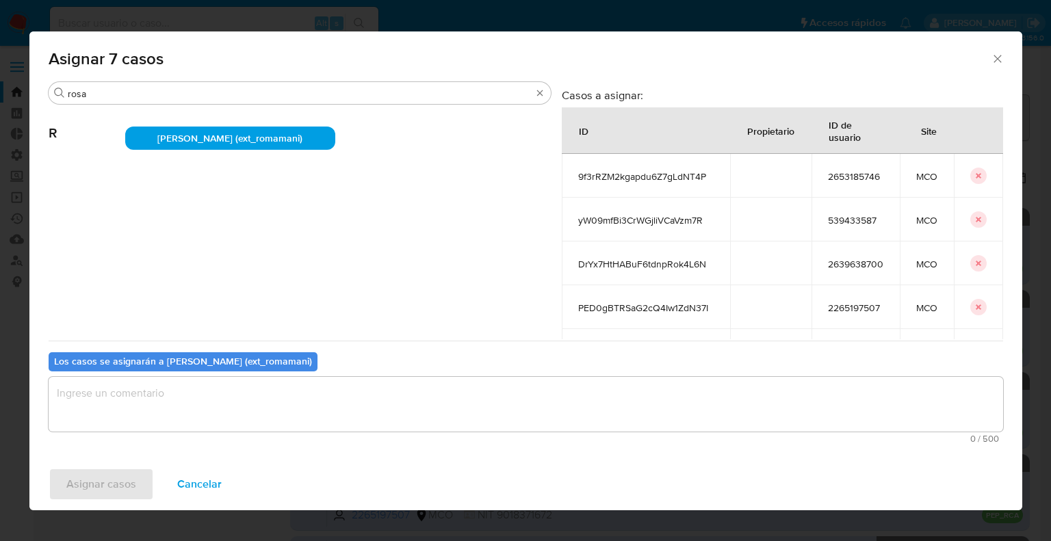
click at [261, 399] on textarea "assign-modal" at bounding box center [526, 404] width 954 height 55
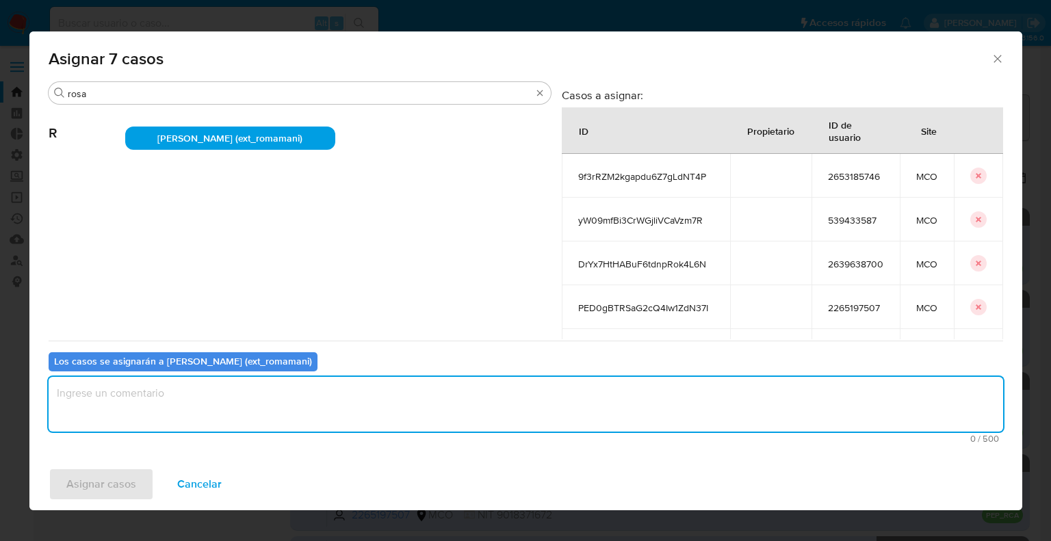
paste textarea "Asignación."
type textarea "Asignación."
click at [142, 470] on button "Asignar casos" at bounding box center [101, 484] width 105 height 33
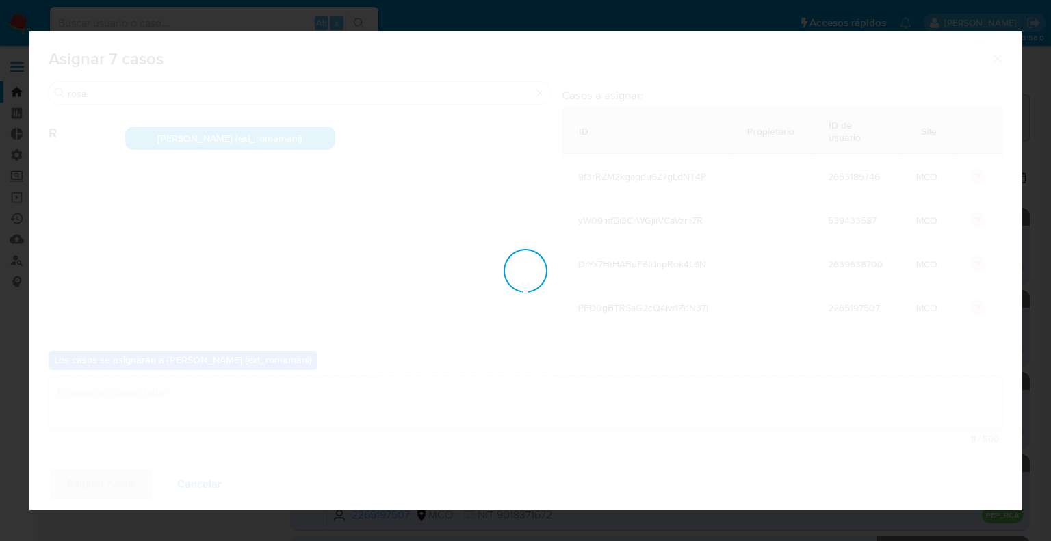
checkbox input "false"
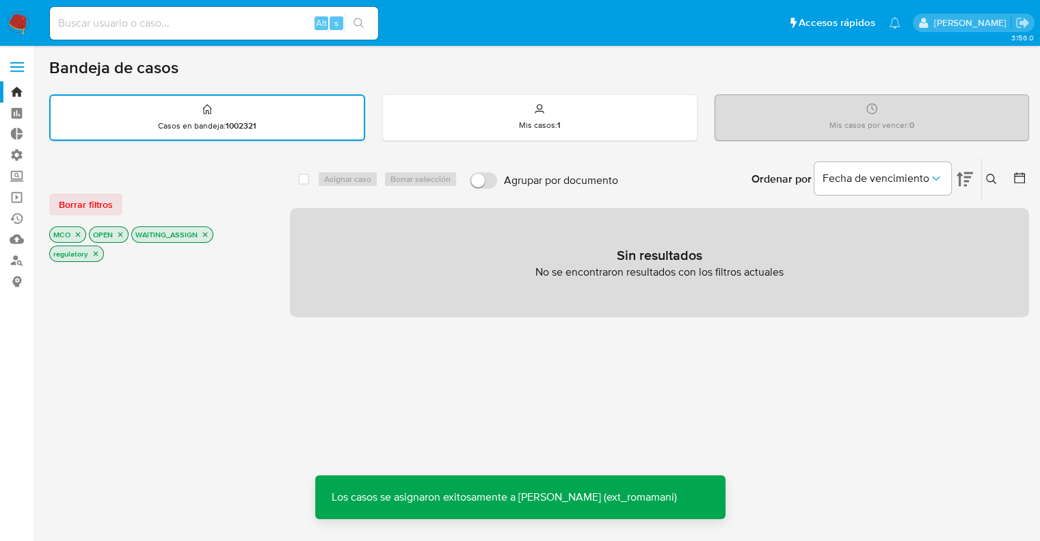
click at [98, 254] on icon "close-filter" at bounding box center [96, 254] width 8 height 8
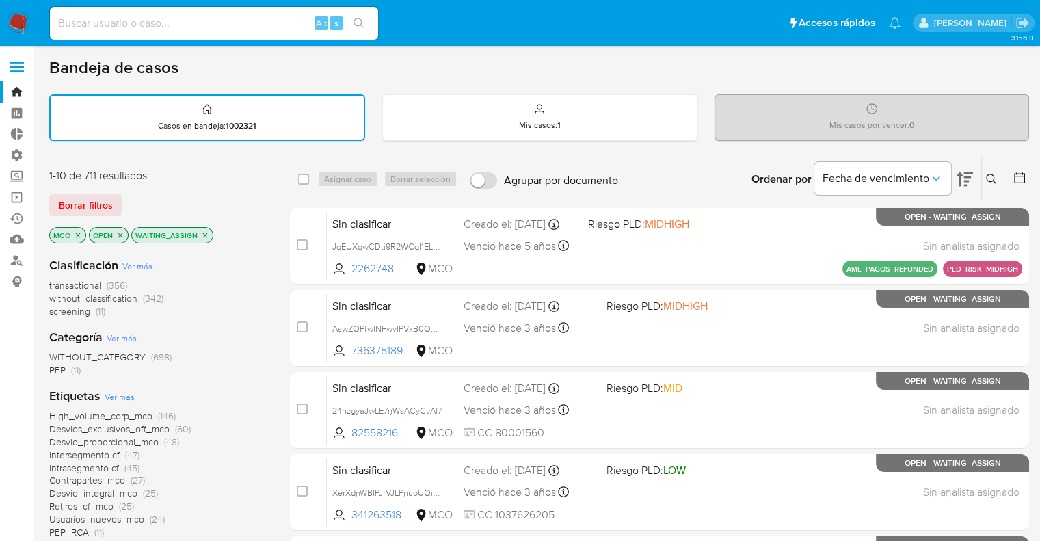
click at [79, 236] on icon "close-filter" at bounding box center [78, 235] width 8 height 8
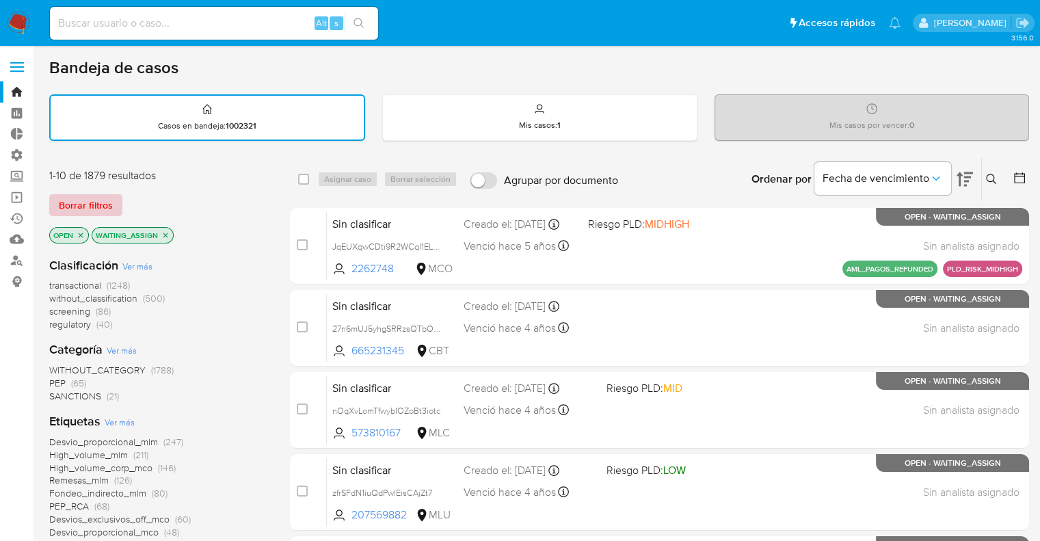
click at [110, 207] on span "Borrar filtros" at bounding box center [86, 205] width 54 height 19
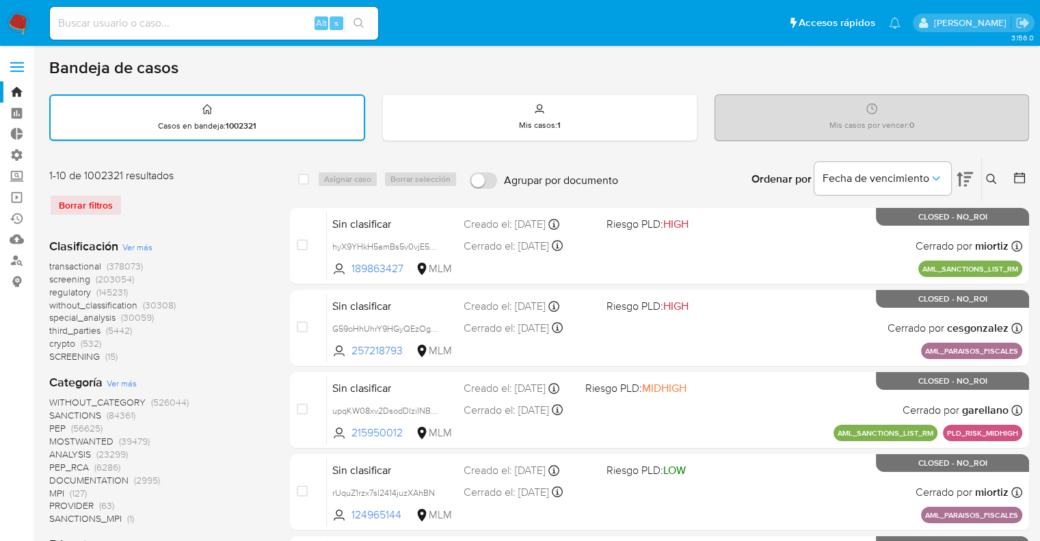
click at [57, 274] on span "screening" at bounding box center [69, 279] width 41 height 14
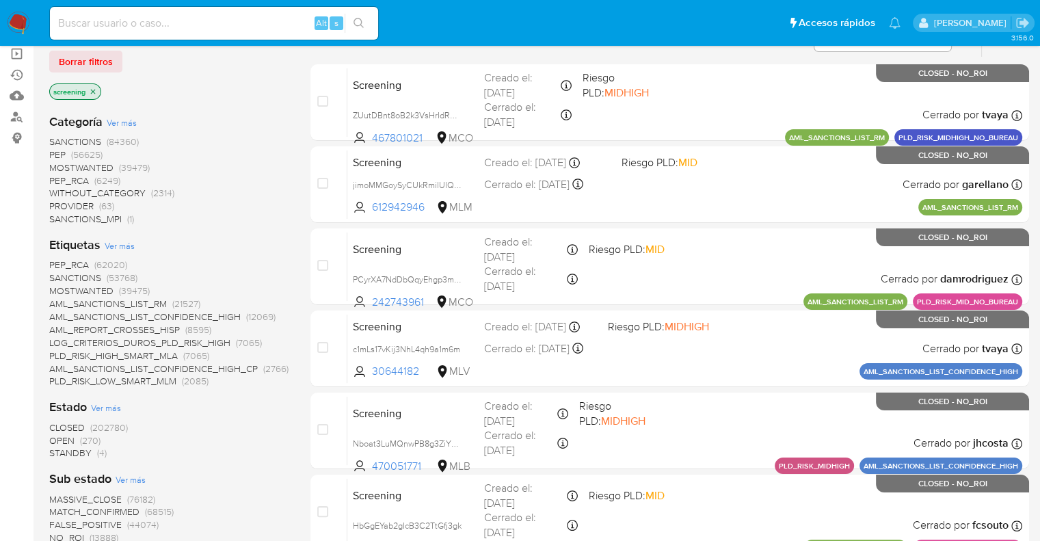
scroll to position [205, 0]
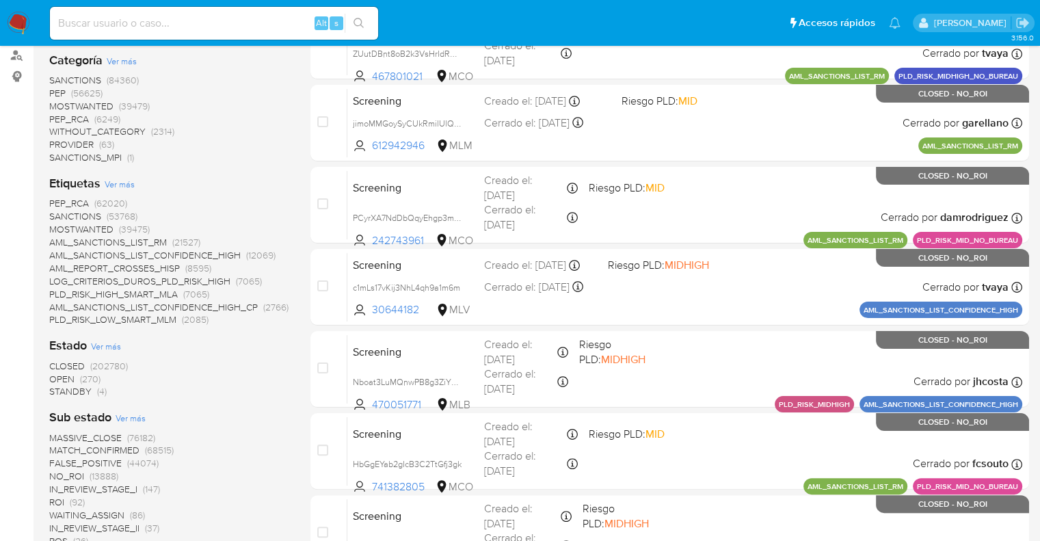
click at [60, 378] on span "OPEN" at bounding box center [61, 379] width 25 height 14
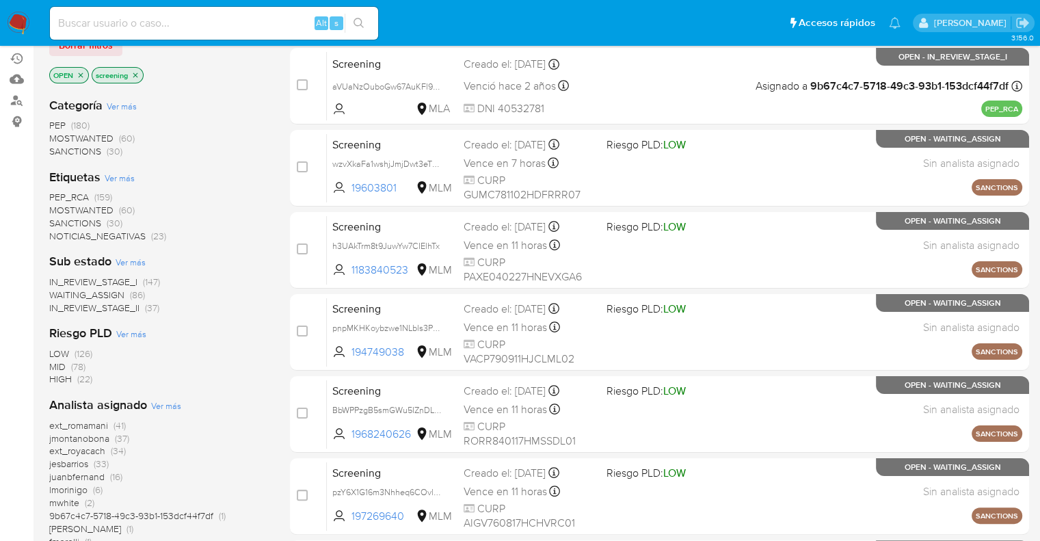
scroll to position [137, 0]
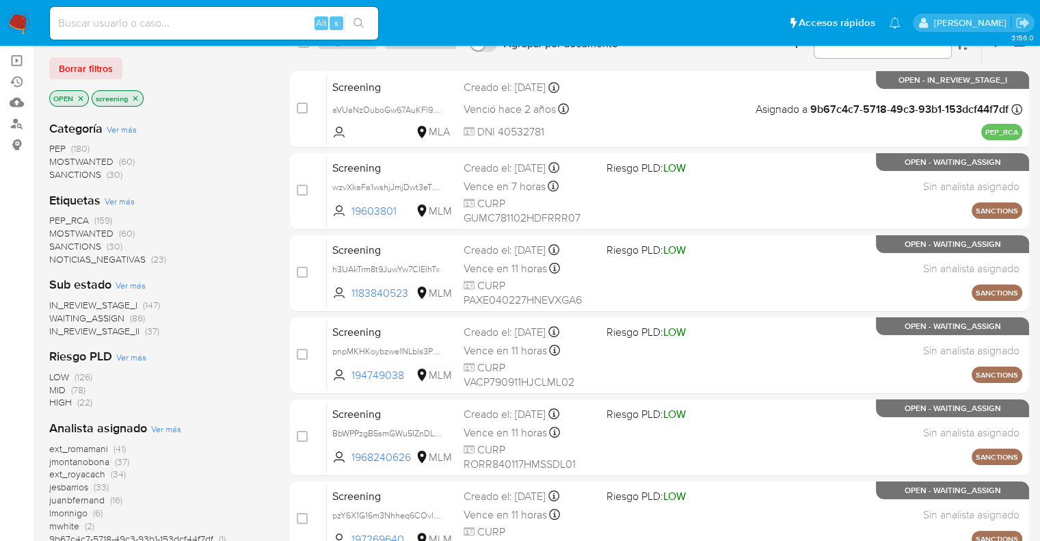
click at [60, 217] on span "PEP_RCA" at bounding box center [69, 220] width 40 height 14
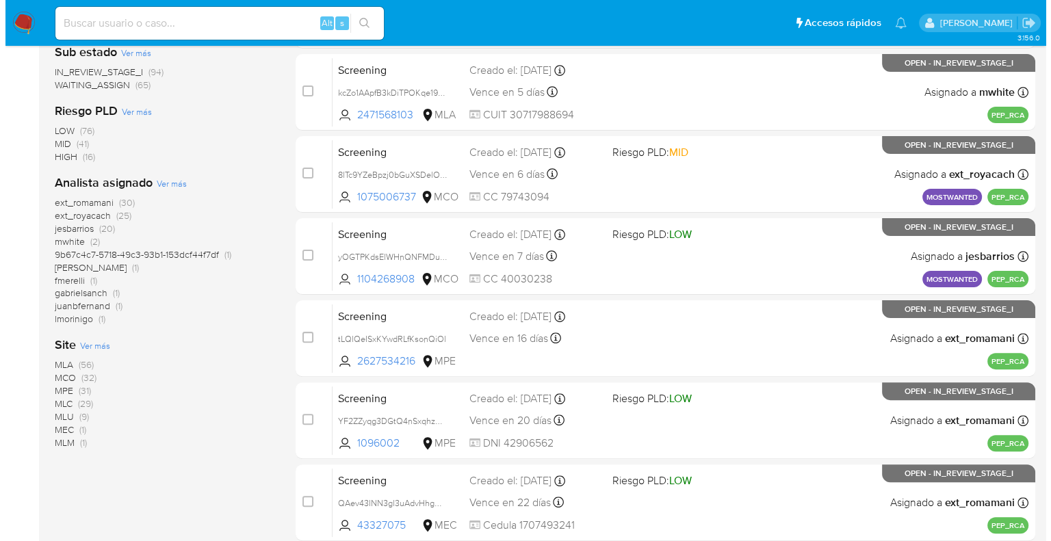
scroll to position [342, 0]
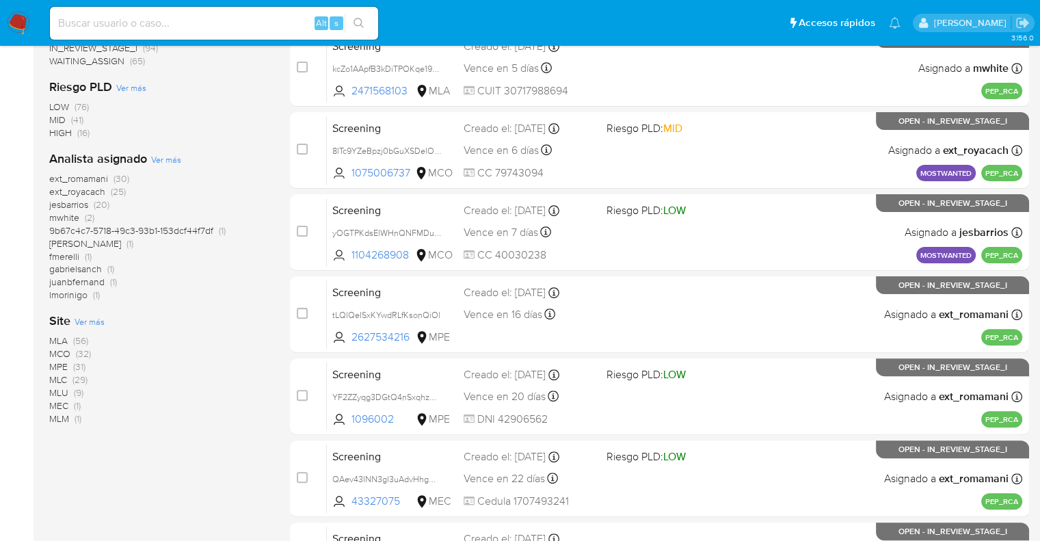
click at [82, 315] on span "Ver más" at bounding box center [90, 321] width 30 height 12
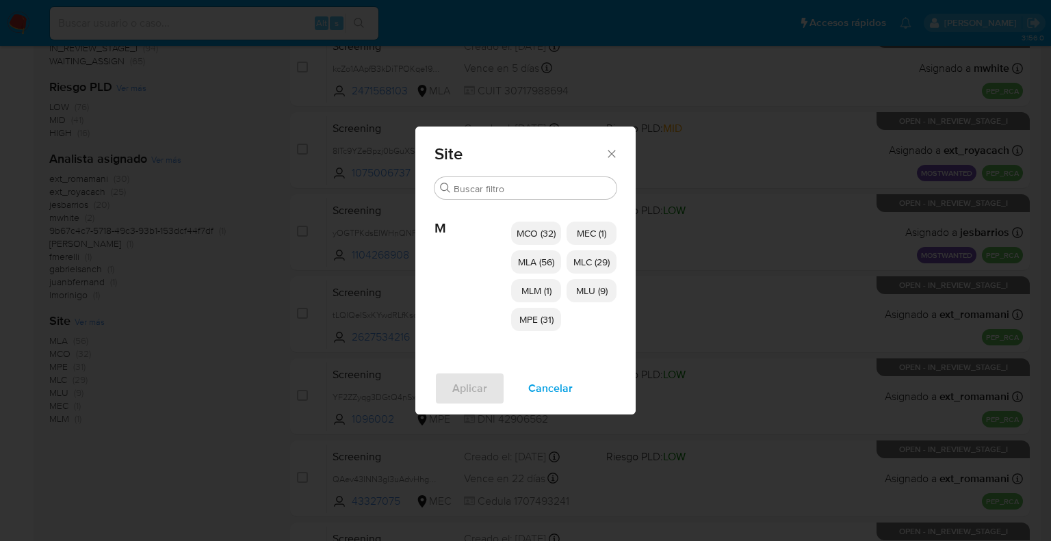
click at [542, 226] on span "MCO (32)" at bounding box center [535, 233] width 39 height 14
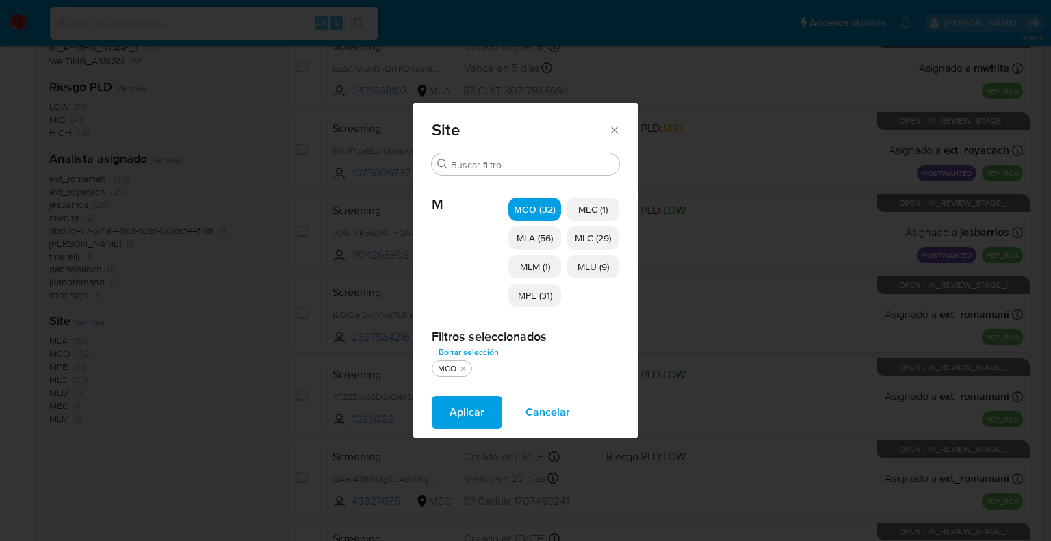
click at [544, 270] on span "MLM (1)" at bounding box center [535, 267] width 30 height 14
click at [545, 289] on span "MPE (31)" at bounding box center [535, 296] width 34 height 14
click at [603, 207] on span "MEC (1)" at bounding box center [592, 209] width 29 height 14
click at [607, 237] on span "MLC (29)" at bounding box center [593, 238] width 36 height 14
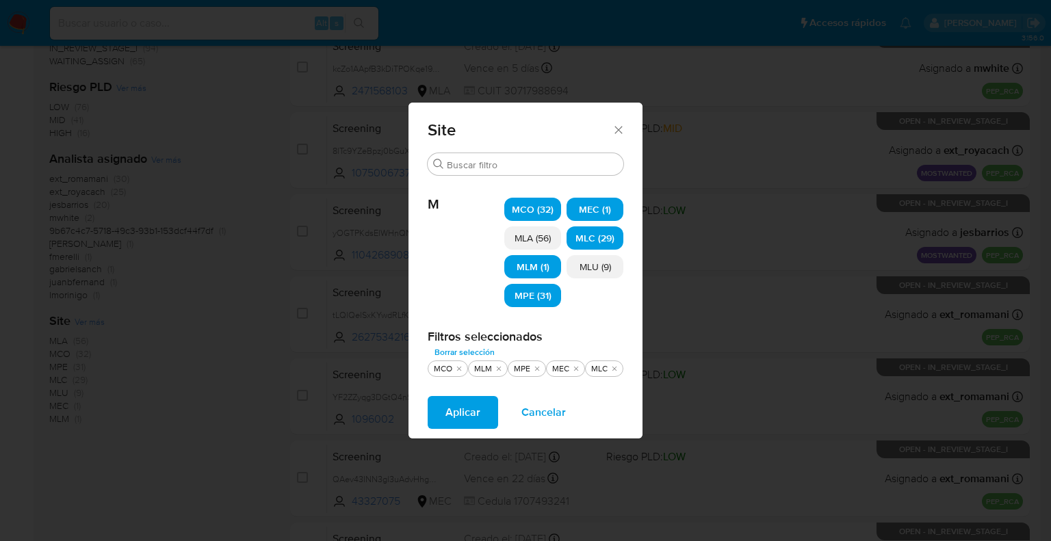
click at [602, 273] on span "MLU (9)" at bounding box center [594, 267] width 31 height 14
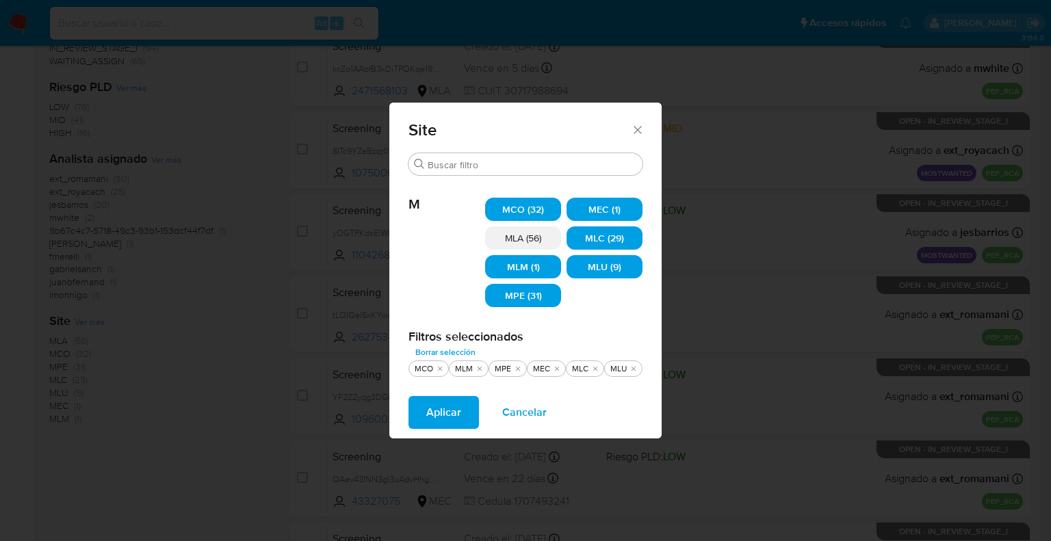
click at [464, 401] on button "Aplicar" at bounding box center [443, 412] width 70 height 33
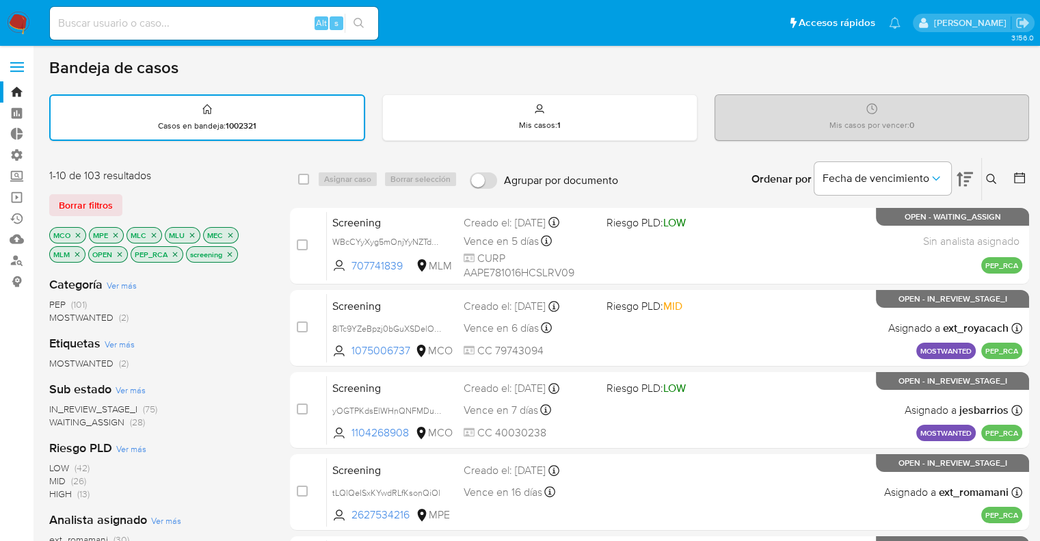
click at [55, 405] on span "IN_REVIEW_STAGE_I" at bounding box center [93, 409] width 88 height 14
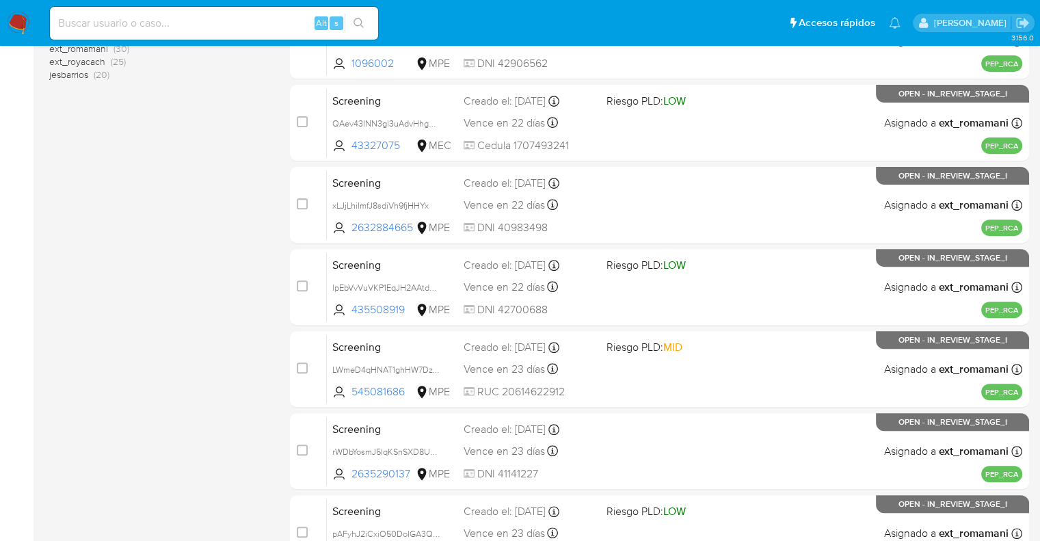
scroll to position [539, 0]
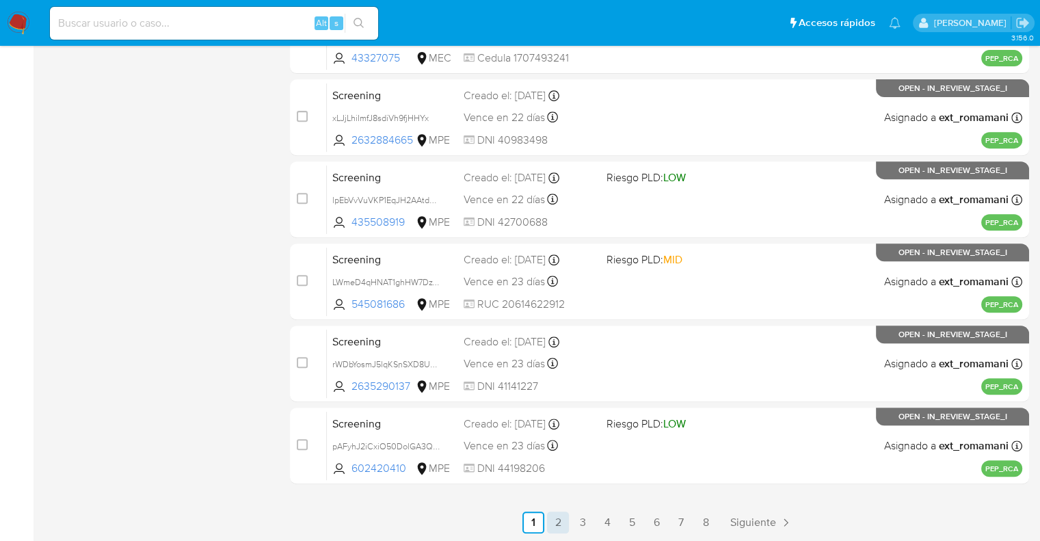
click at [556, 519] on link "2" at bounding box center [558, 523] width 22 height 22
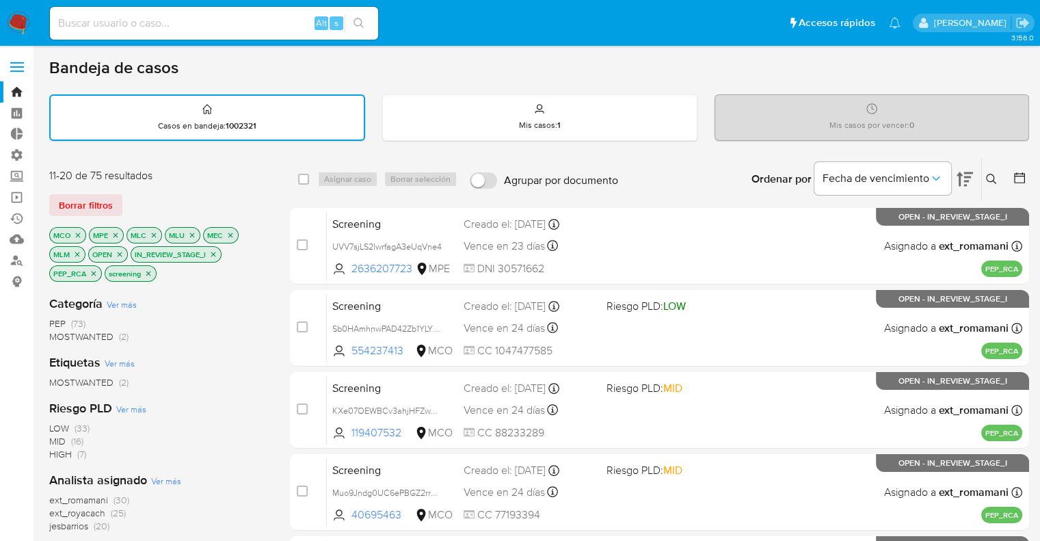
click at [212, 252] on icon "close-filter" at bounding box center [213, 254] width 5 height 5
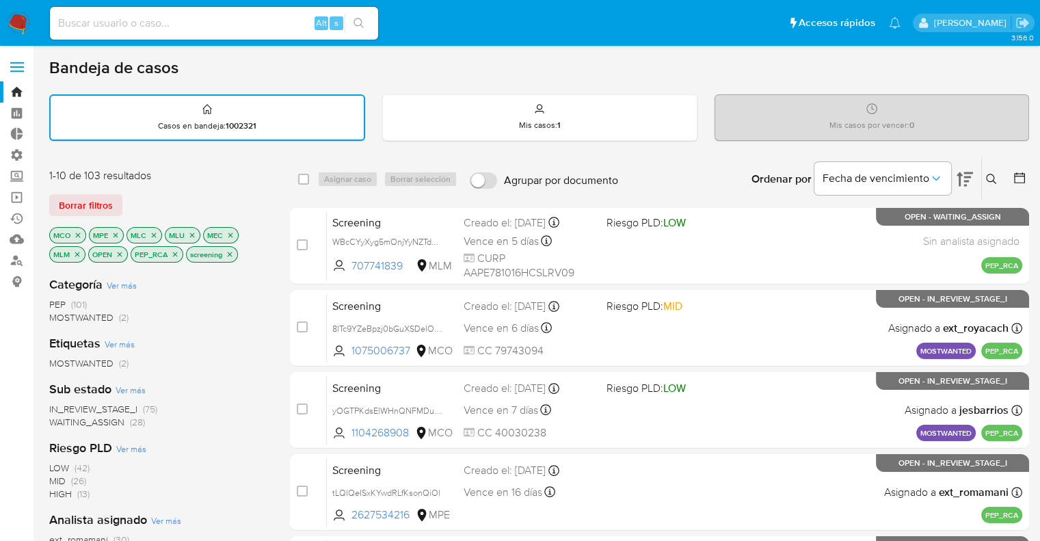
click at [57, 418] on span "WAITING_ASSIGN" at bounding box center [86, 422] width 75 height 14
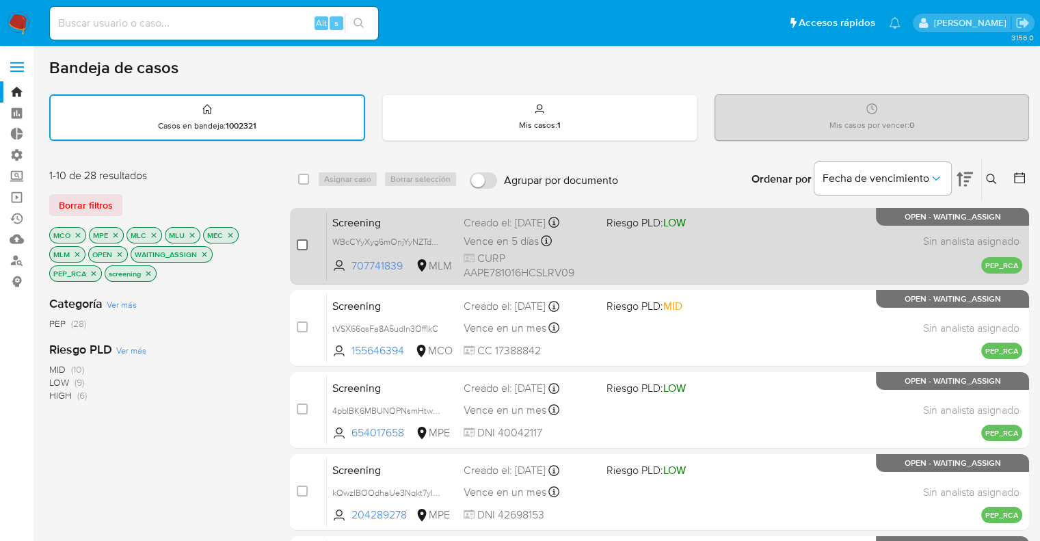
click at [306, 243] on input "checkbox" at bounding box center [302, 244] width 11 height 11
checkbox input "true"
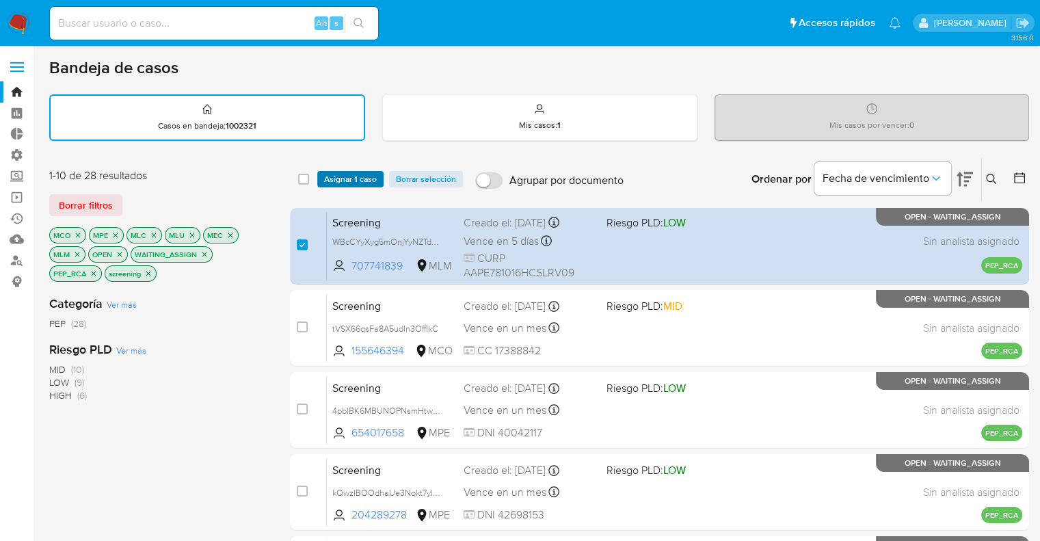
click at [378, 185] on button "Asignar 1 caso" at bounding box center [350, 179] width 66 height 16
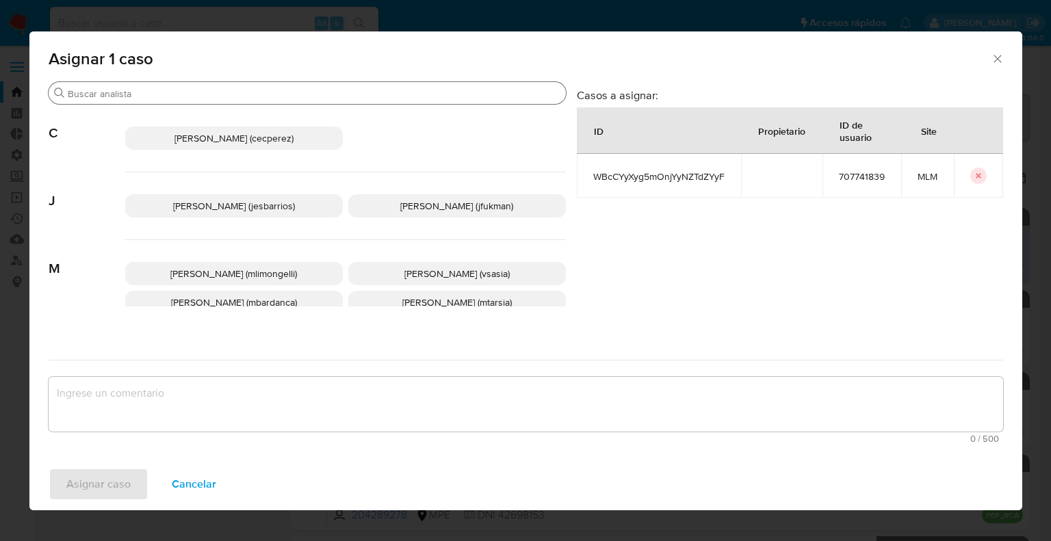
click at [295, 96] on input "Buscar" at bounding box center [314, 94] width 492 height 12
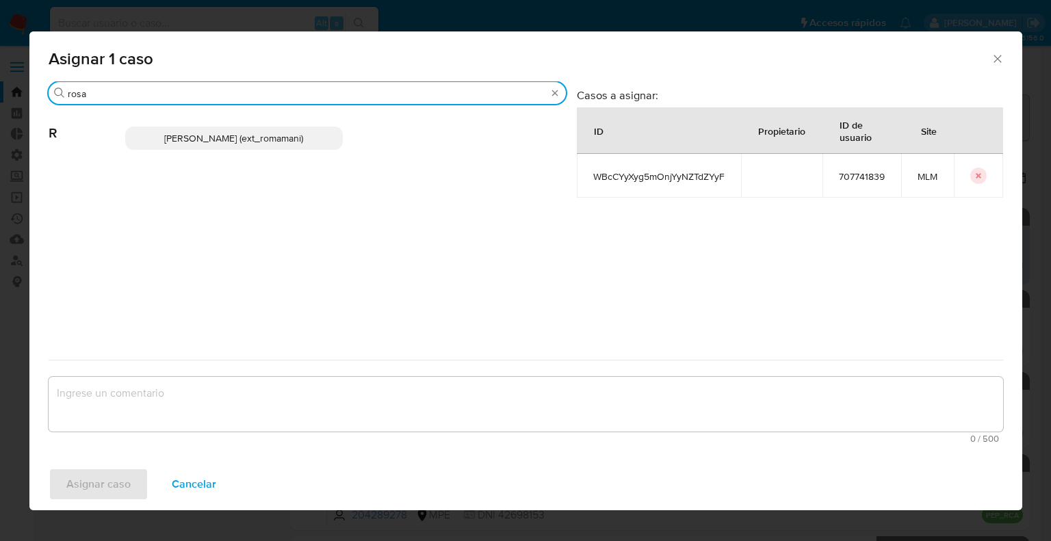
type input "rosa"
click at [314, 139] on p "Rosalia Mamani (ext_romamani)" at bounding box center [233, 138] width 217 height 23
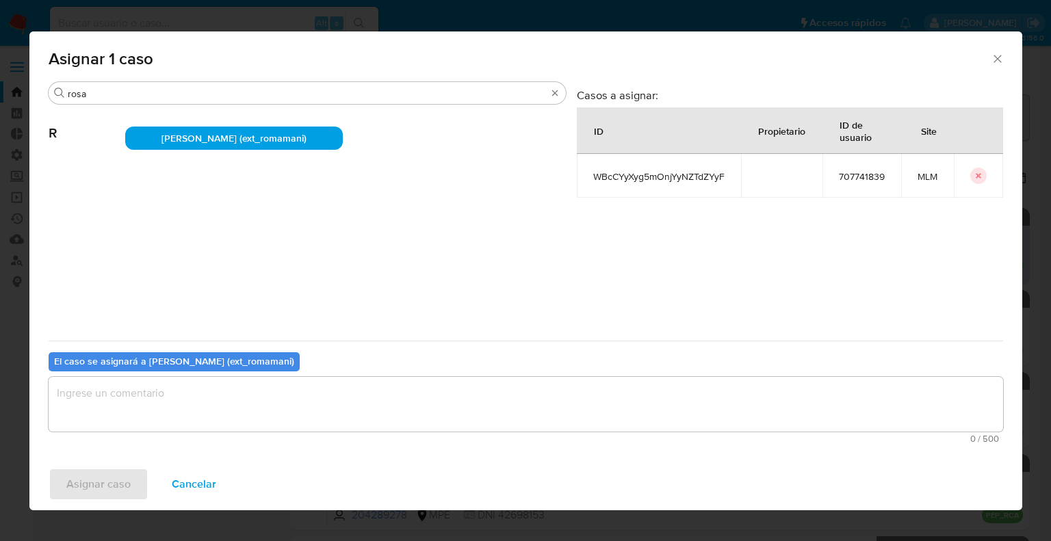
click at [192, 407] on textarea "assign-modal" at bounding box center [526, 404] width 954 height 55
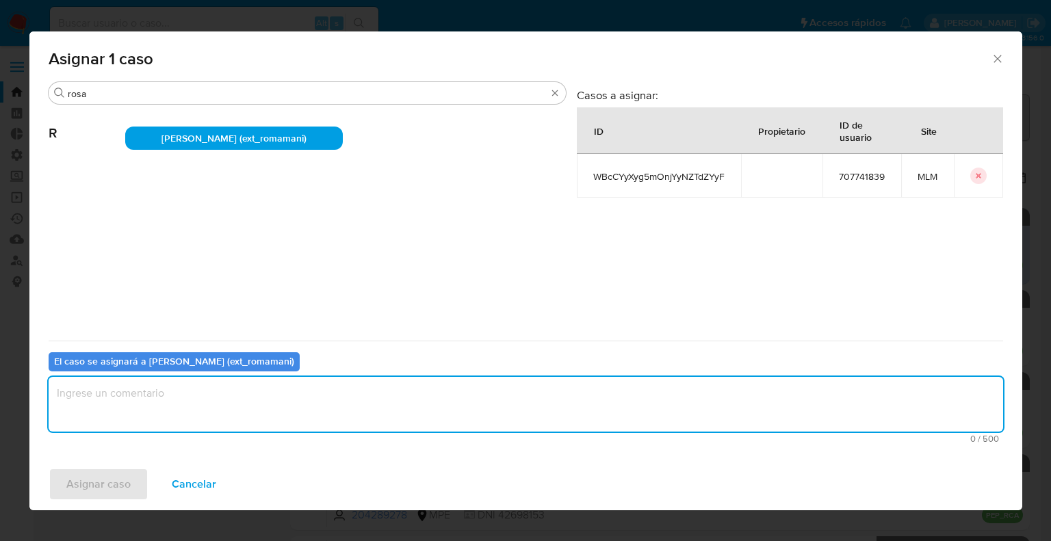
paste textarea "Asignación."
type textarea "Asignación."
click at [133, 478] on button "Asignar caso" at bounding box center [99, 484] width 100 height 33
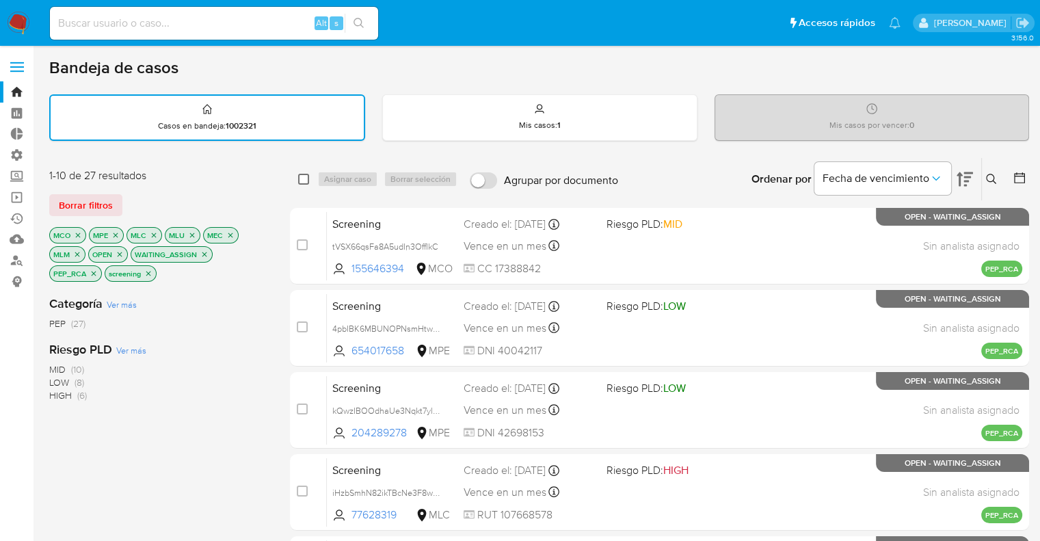
click at [306, 179] on input "checkbox" at bounding box center [303, 179] width 11 height 11
checkbox input "true"
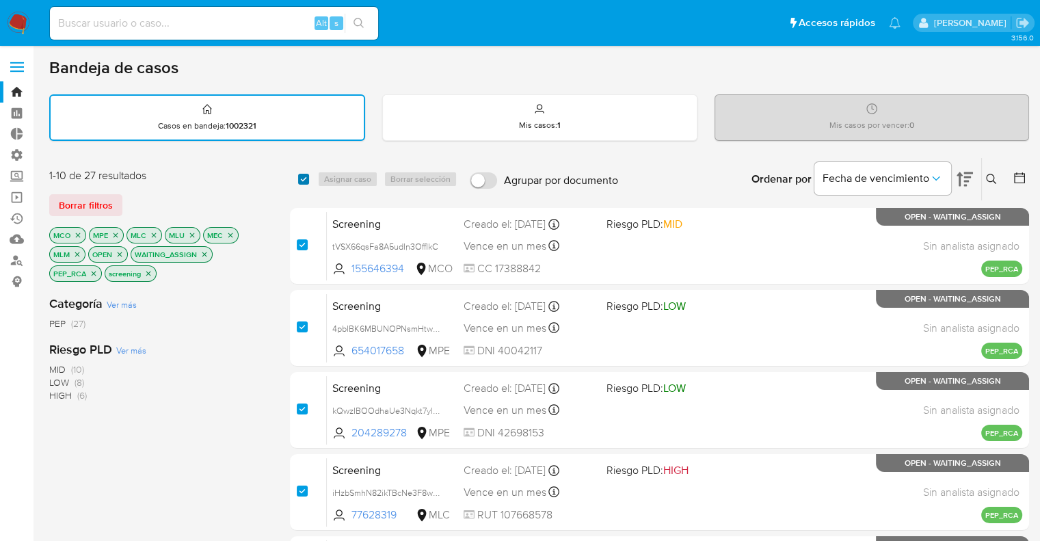
checkbox input "true"
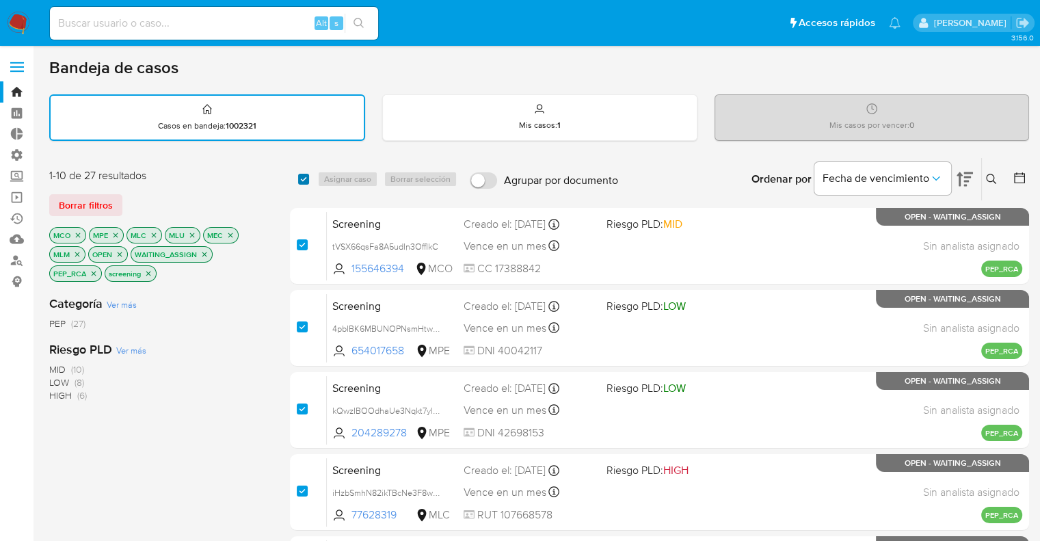
checkbox input "true"
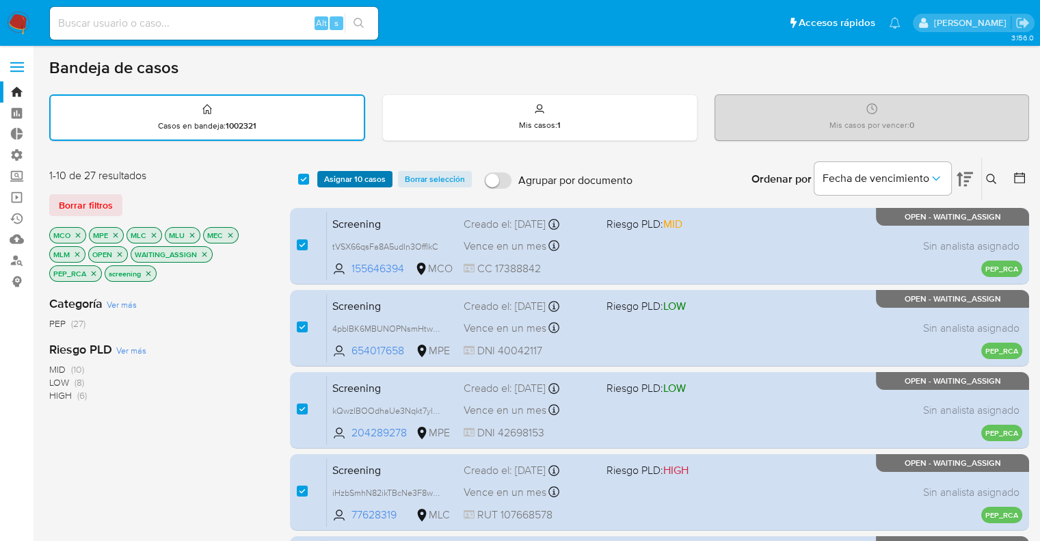
click at [336, 180] on span "Asignar 10 casos" at bounding box center [355, 179] width 62 height 14
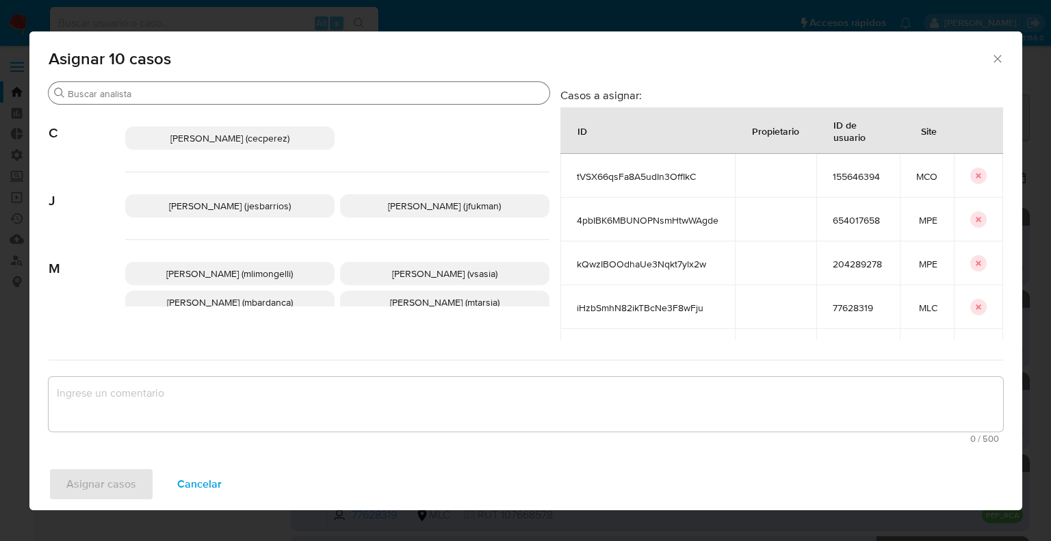
click at [223, 98] on input "Buscar" at bounding box center [306, 94] width 476 height 12
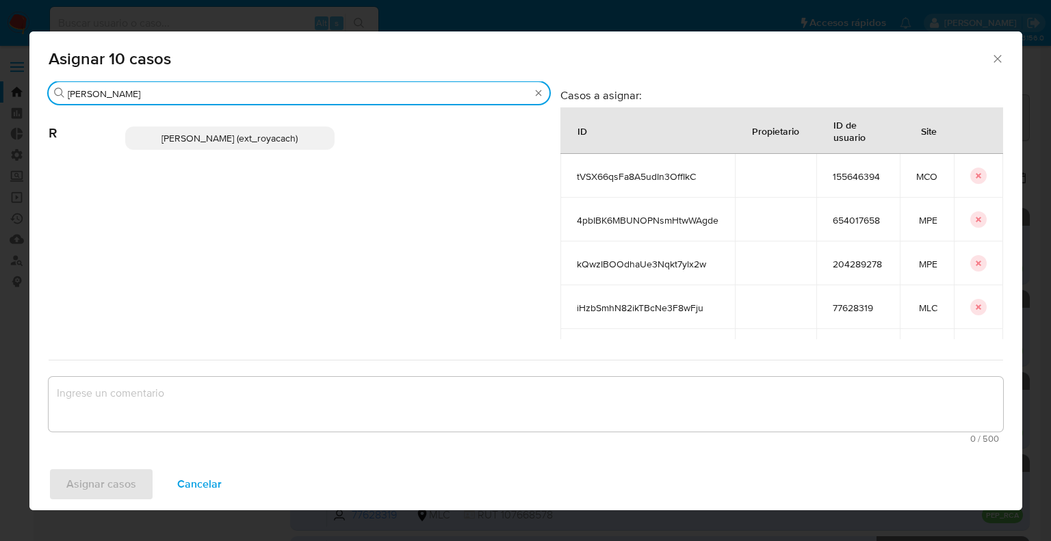
type input "romi"
click at [312, 136] on p "Romina Isabel Yacachury (ext_royacach)" at bounding box center [229, 138] width 209 height 23
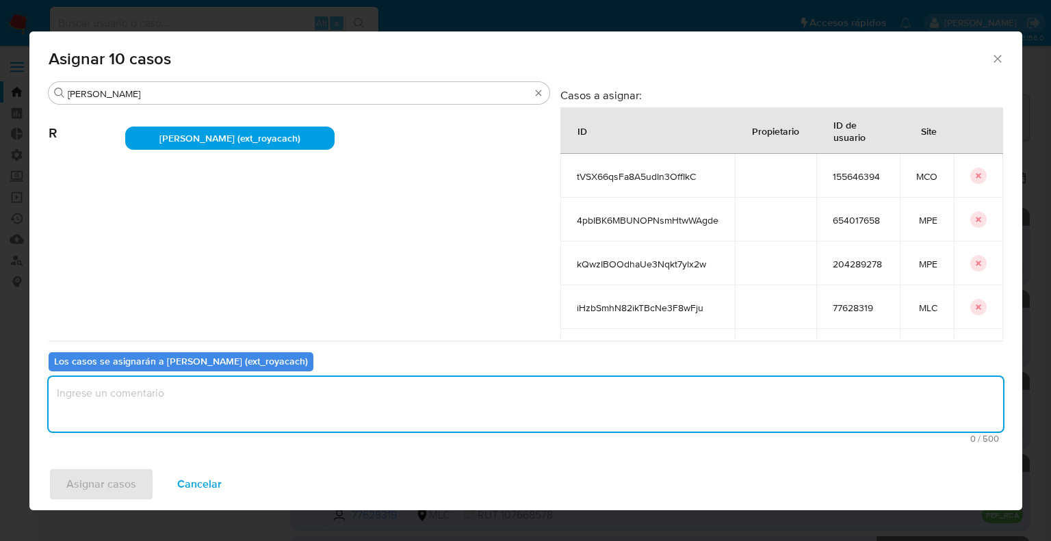
click at [215, 400] on textarea "assign-modal" at bounding box center [526, 404] width 954 height 55
paste textarea "Asignación."
type textarea "Asignación."
click at [142, 484] on button "Asignar casos" at bounding box center [101, 484] width 105 height 33
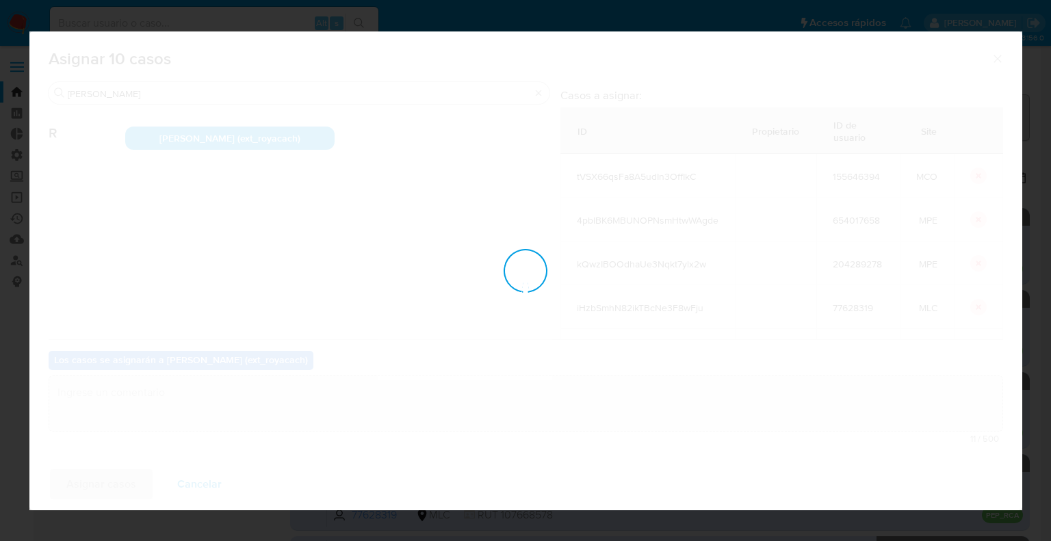
checkbox input "false"
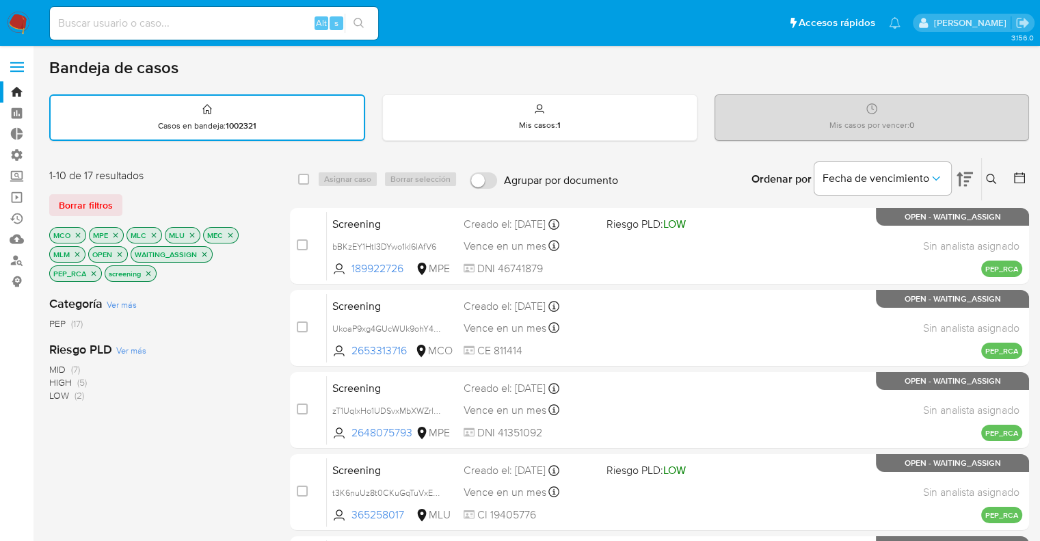
click at [204, 254] on icon "close-filter" at bounding box center [204, 254] width 8 height 8
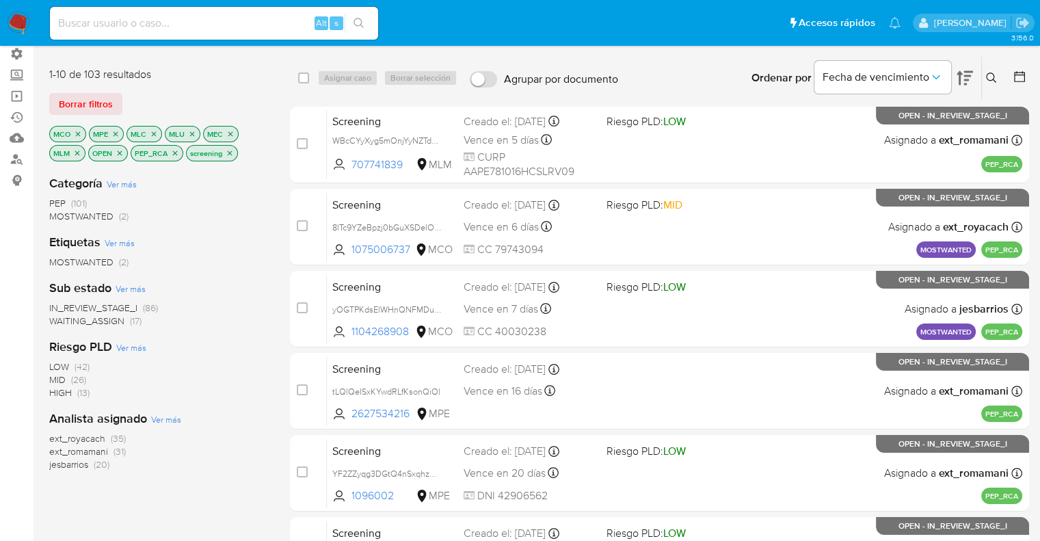
scroll to position [137, 0]
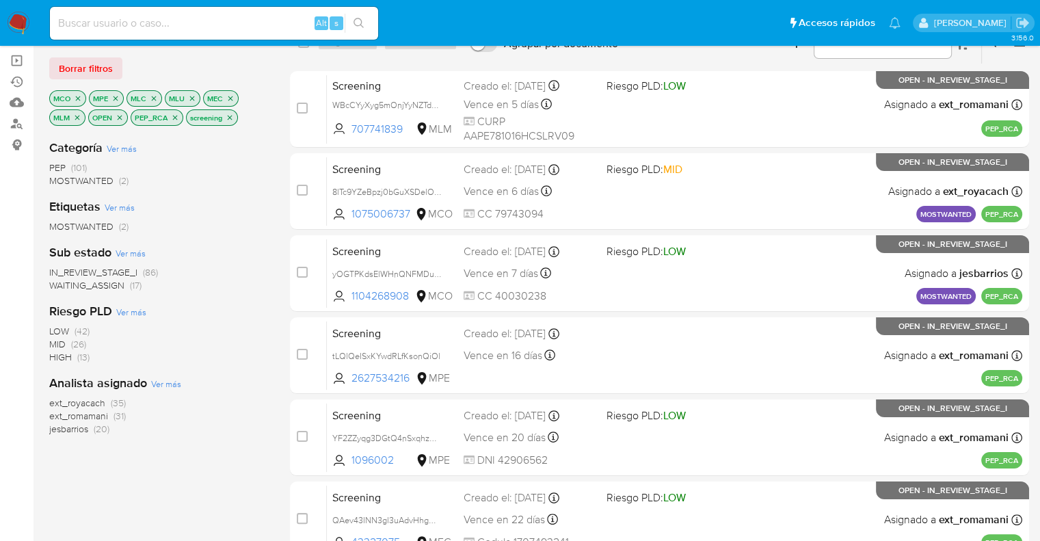
click at [62, 399] on span "ext_royacach" at bounding box center [77, 403] width 56 height 14
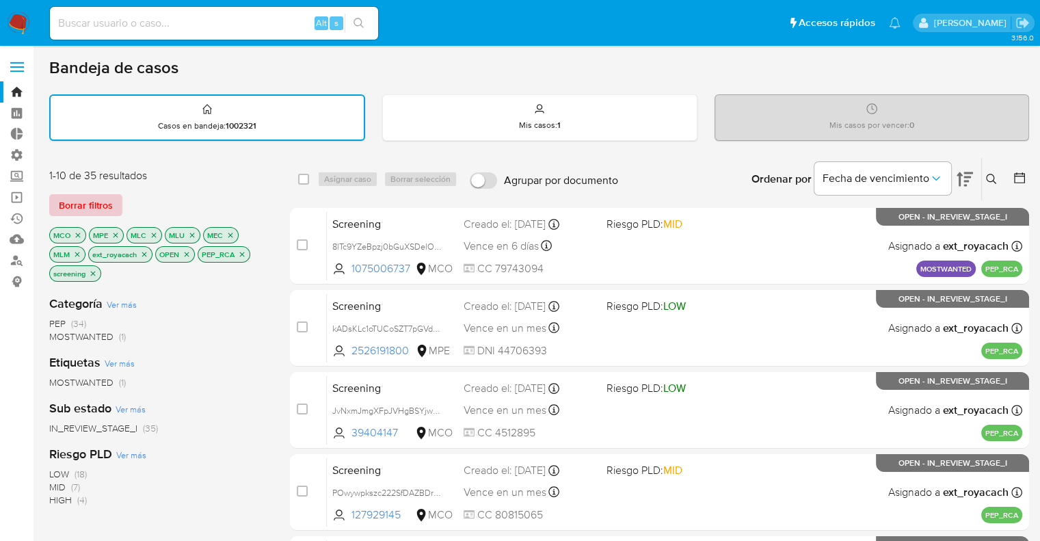
click at [109, 200] on span "Borrar filtros" at bounding box center [86, 205] width 54 height 19
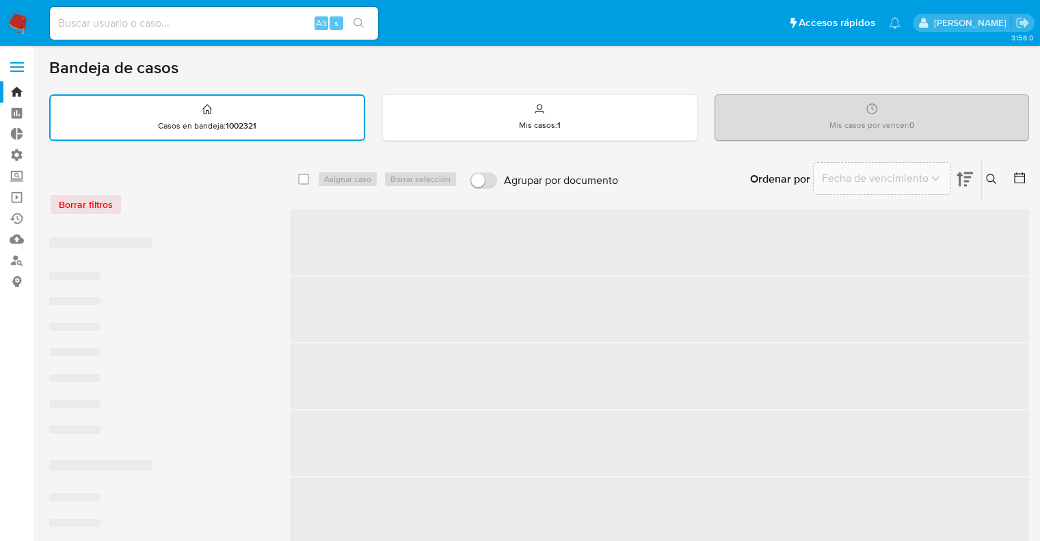
click at [170, 200] on div "Borrar filtros" at bounding box center [158, 205] width 219 height 22
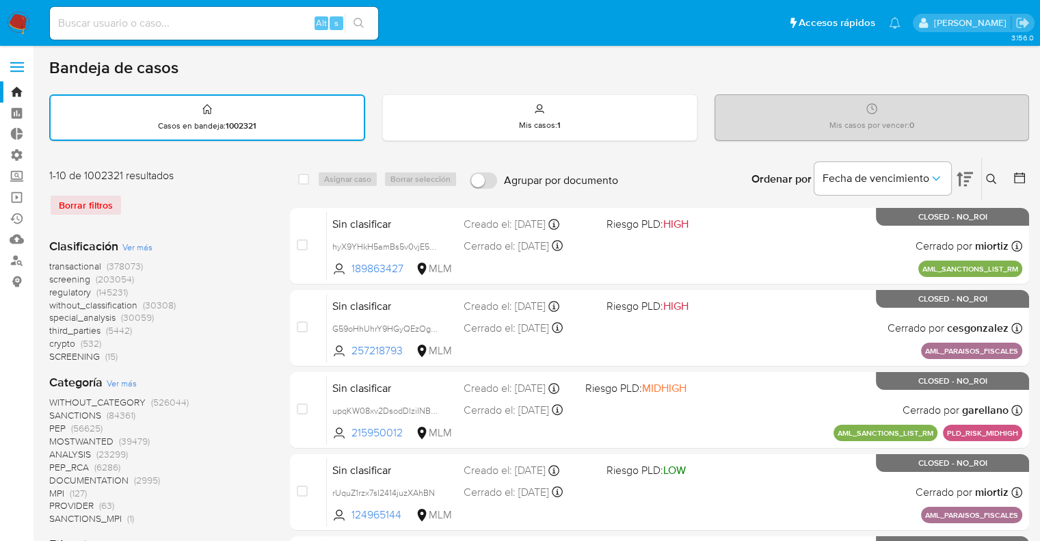
click at [51, 279] on span "screening" at bounding box center [69, 279] width 41 height 14
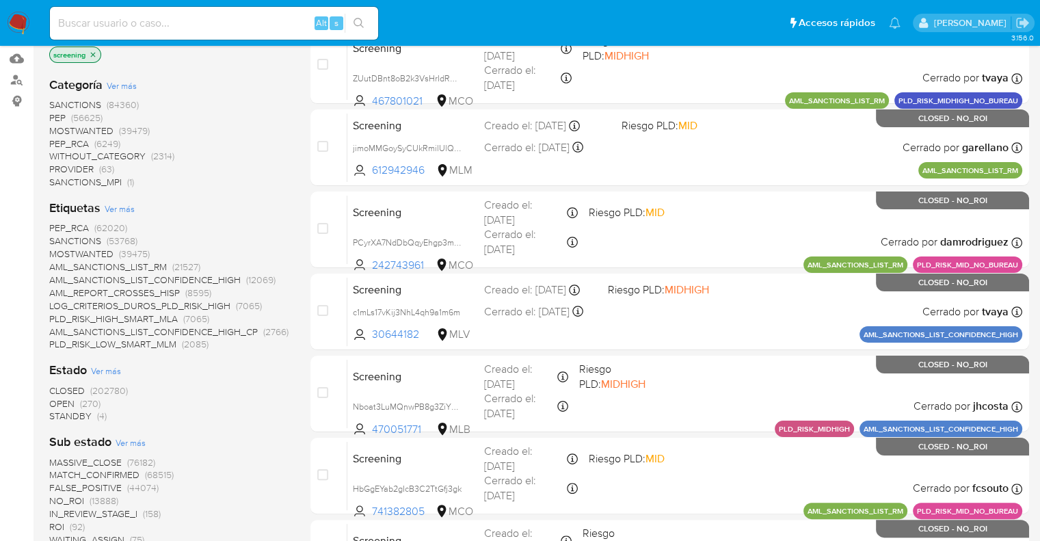
scroll to position [274, 0]
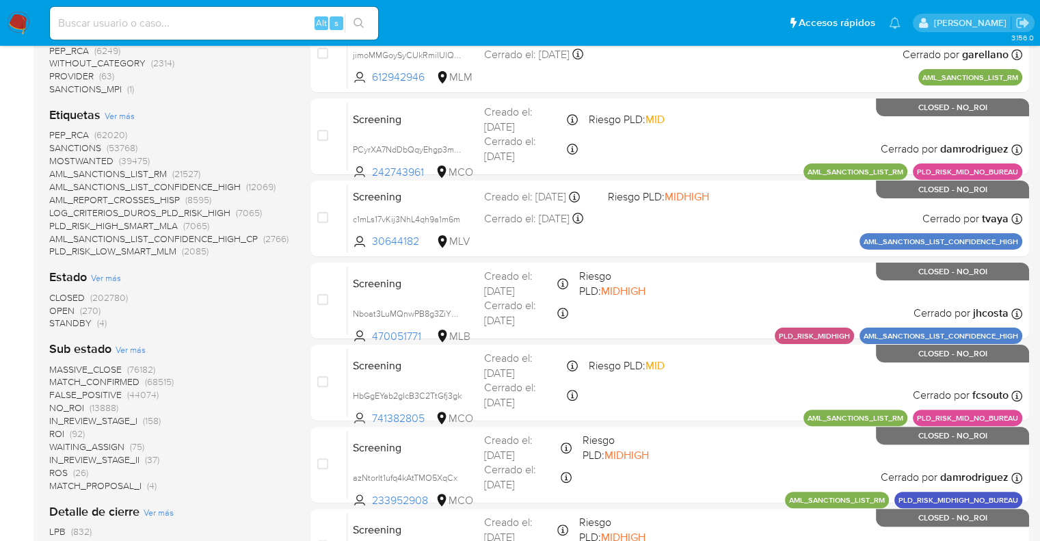
click at [57, 306] on span "OPEN" at bounding box center [61, 311] width 25 height 14
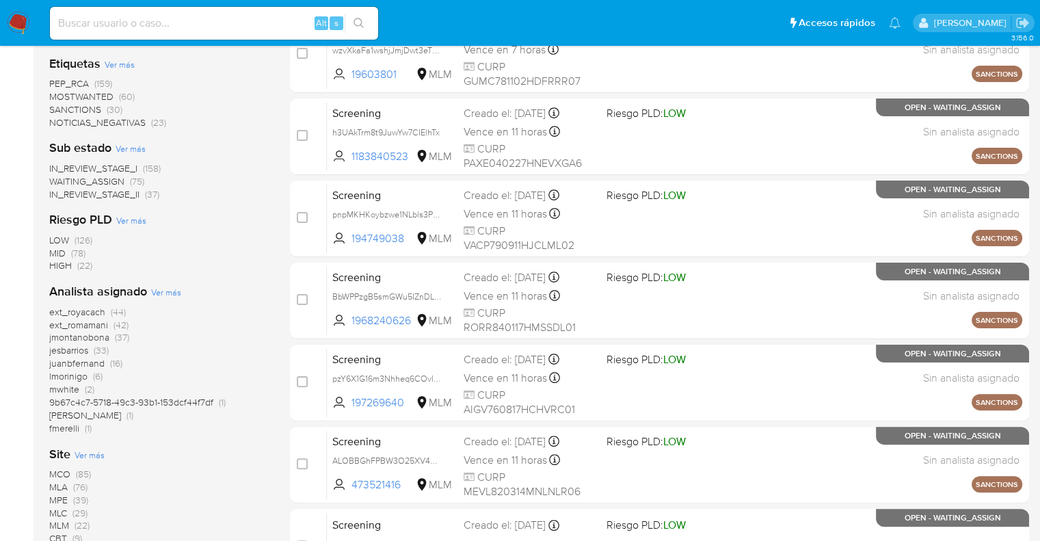
click at [59, 79] on span "PEP_RCA" at bounding box center [69, 84] width 40 height 14
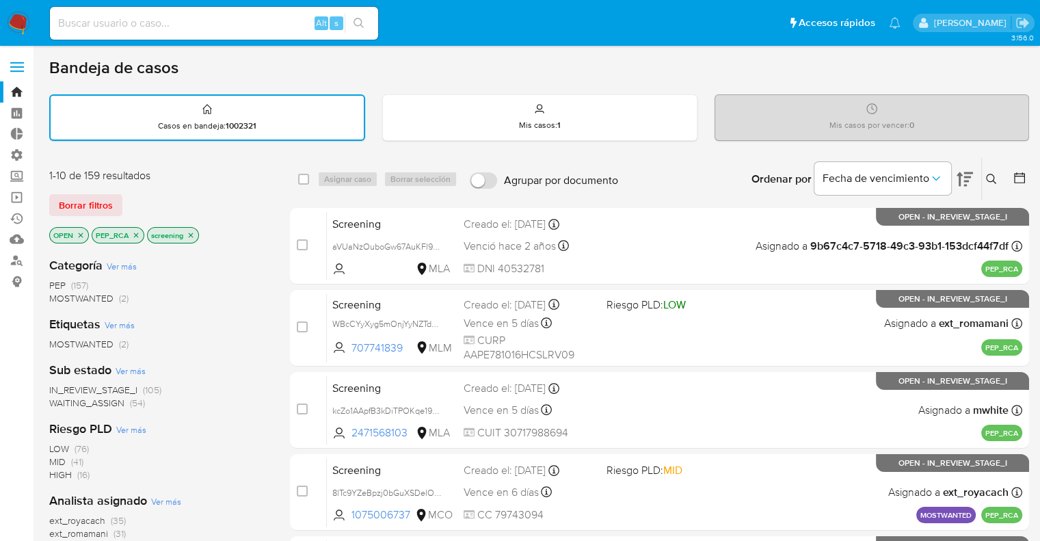
click at [137, 235] on icon "close-filter" at bounding box center [136, 235] width 8 height 8
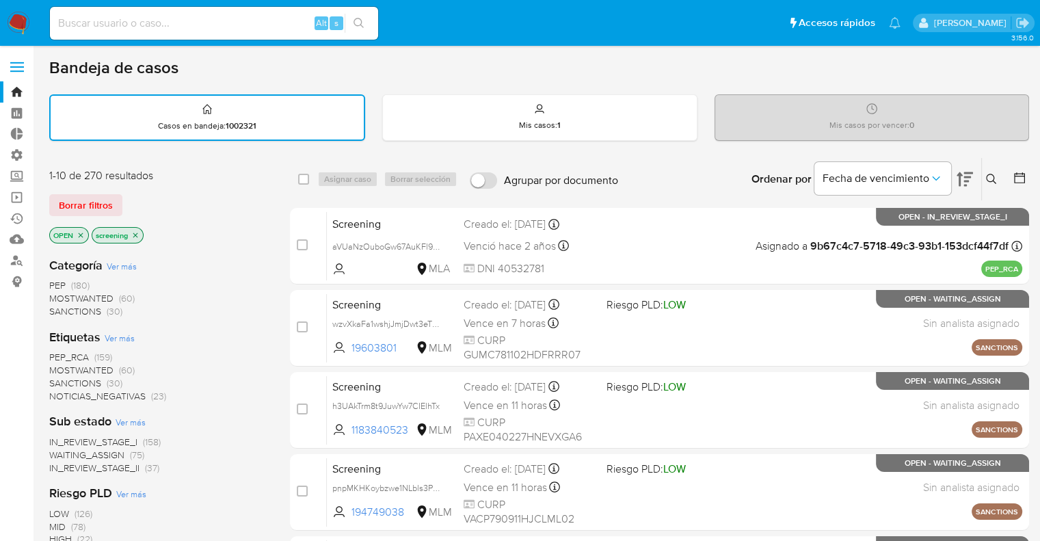
click at [140, 202] on div "Borrar filtros" at bounding box center [158, 205] width 219 height 22
click at [136, 194] on div "Borrar filtros" at bounding box center [158, 205] width 219 height 22
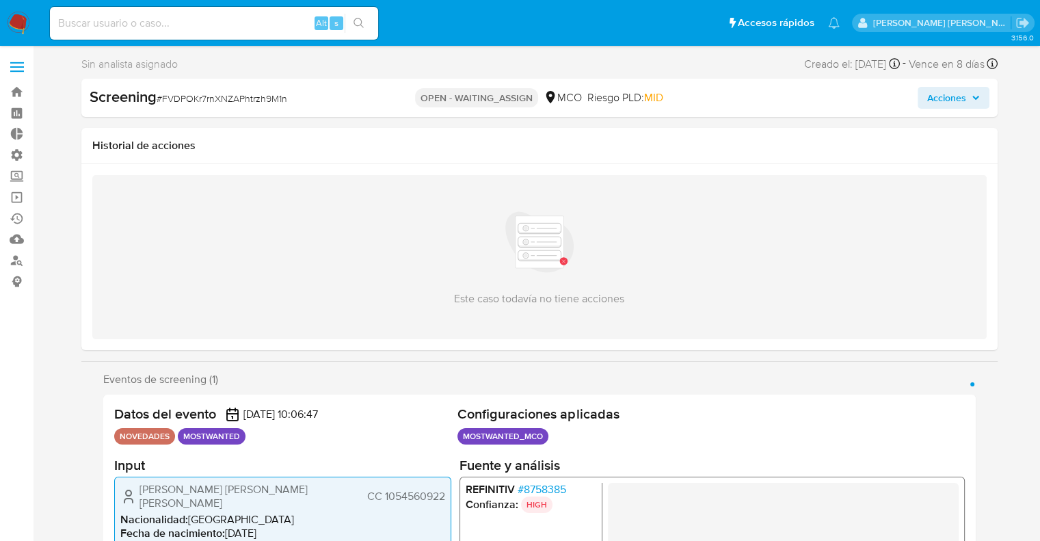
select select "10"
